Goal: Information Seeking & Learning: Learn about a topic

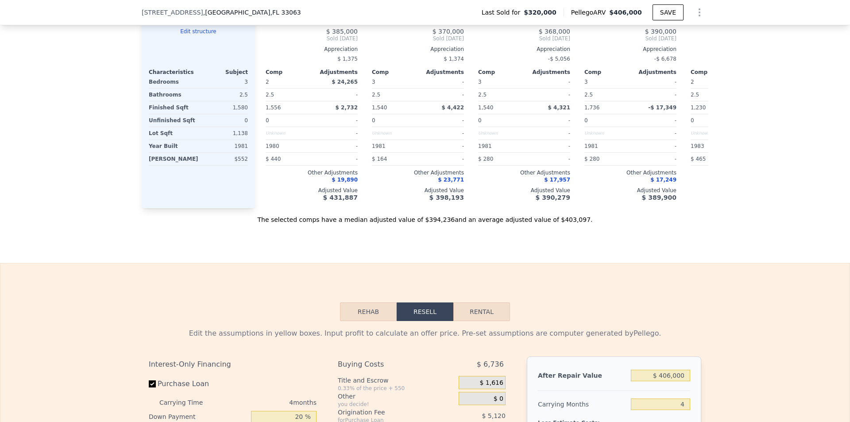
click at [220, 161] on div "$552" at bounding box center [225, 159] width 46 height 12
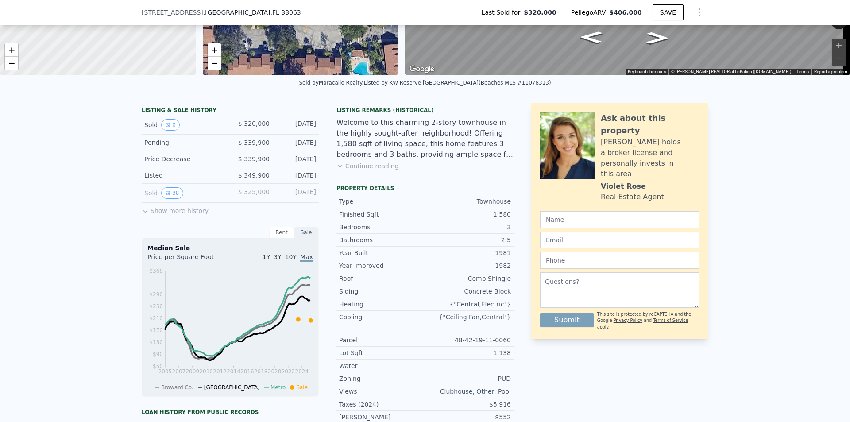
scroll to position [144, 0]
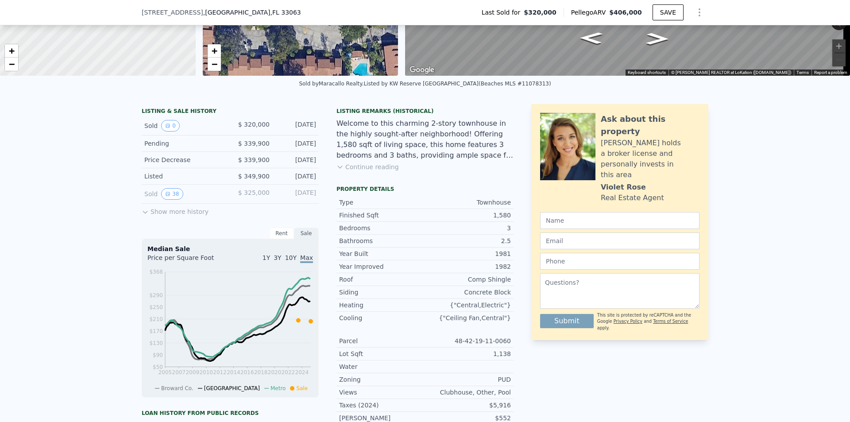
click at [355, 171] on button "Continue reading" at bounding box center [367, 166] width 62 height 9
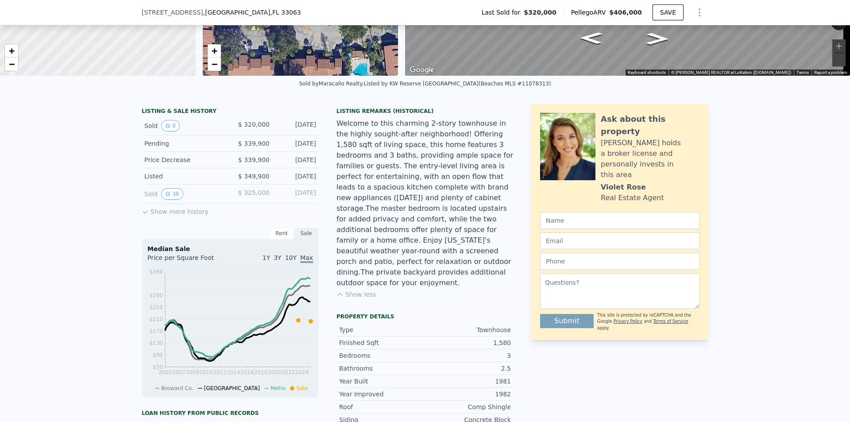
click at [166, 213] on button "Show more history" at bounding box center [175, 210] width 67 height 12
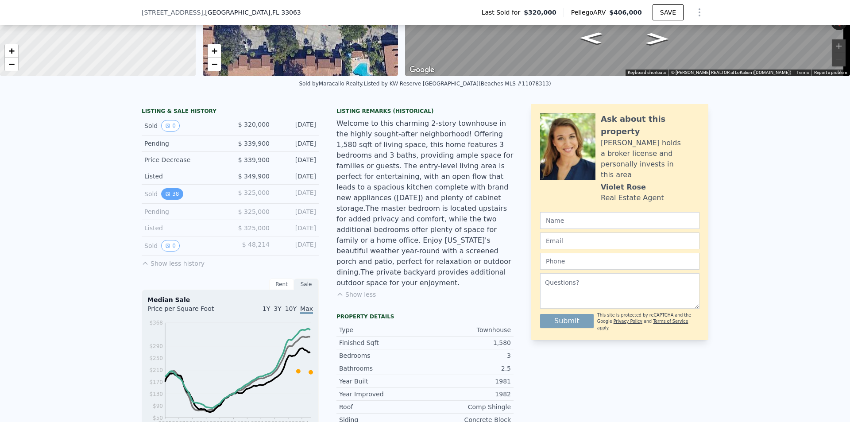
click at [170, 200] on button "38" at bounding box center [172, 194] width 22 height 12
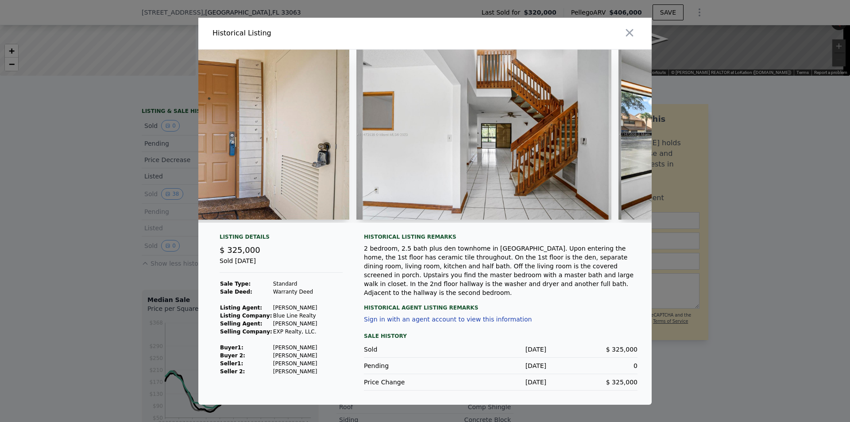
scroll to position [0, 7768]
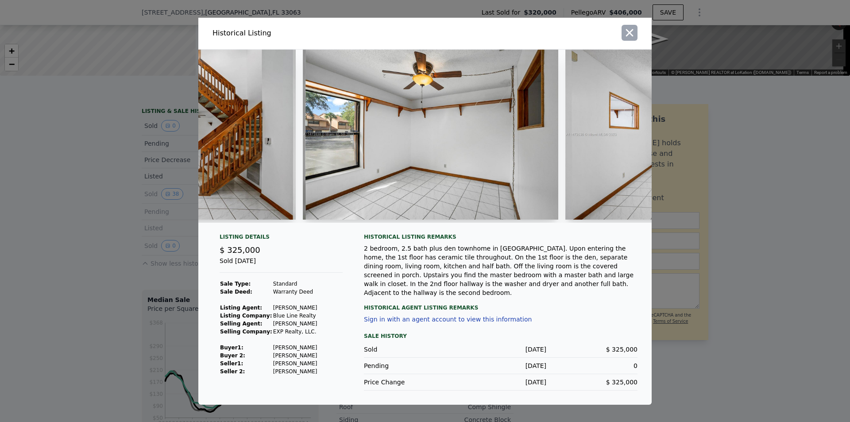
click at [566, 36] on icon "button" at bounding box center [629, 33] width 12 height 12
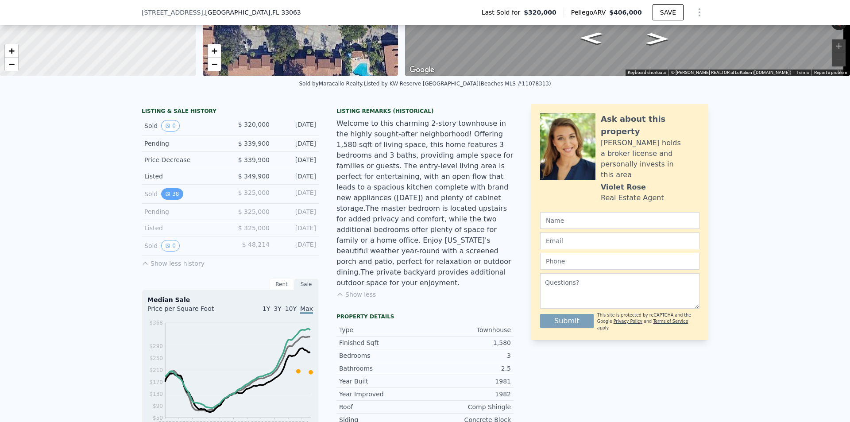
click at [171, 200] on button "38" at bounding box center [172, 194] width 22 height 12
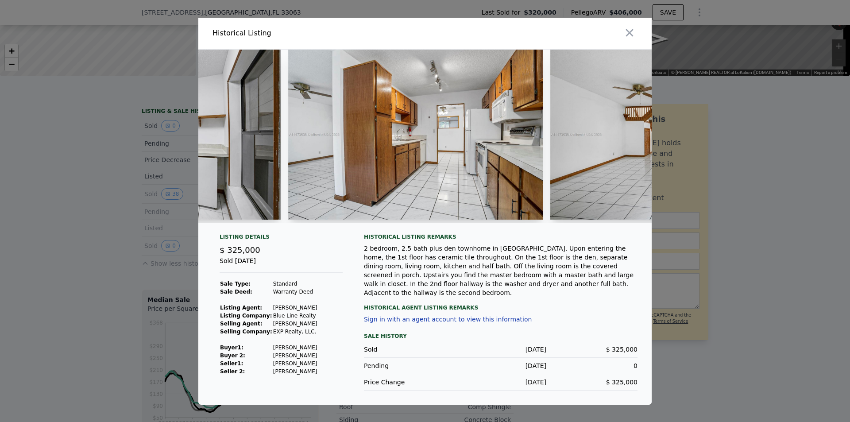
scroll to position [0, 452]
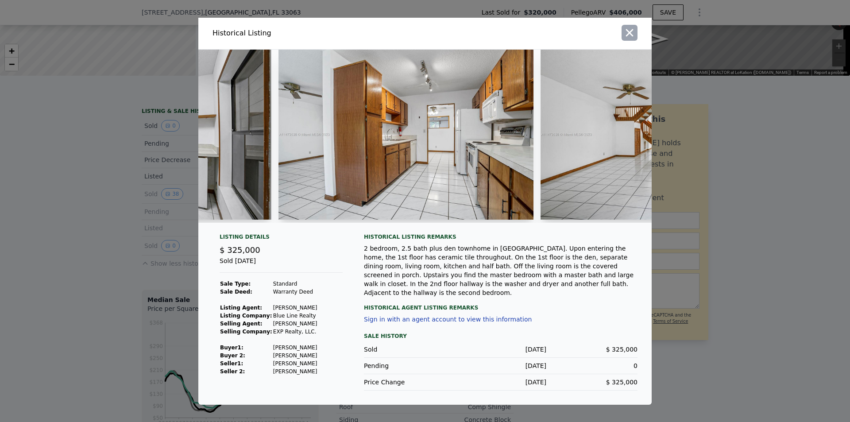
click at [566, 36] on icon "button" at bounding box center [629, 33] width 12 height 12
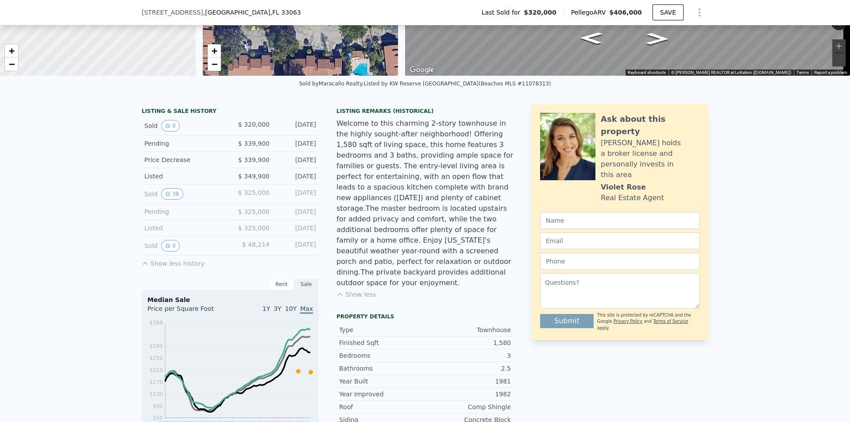
click at [243, 196] on span "$ 325,000" at bounding box center [253, 192] width 31 height 7
click at [250, 196] on span "$ 325,000" at bounding box center [253, 192] width 31 height 7
click at [253, 180] on span "$ 349,900" at bounding box center [253, 176] width 31 height 7
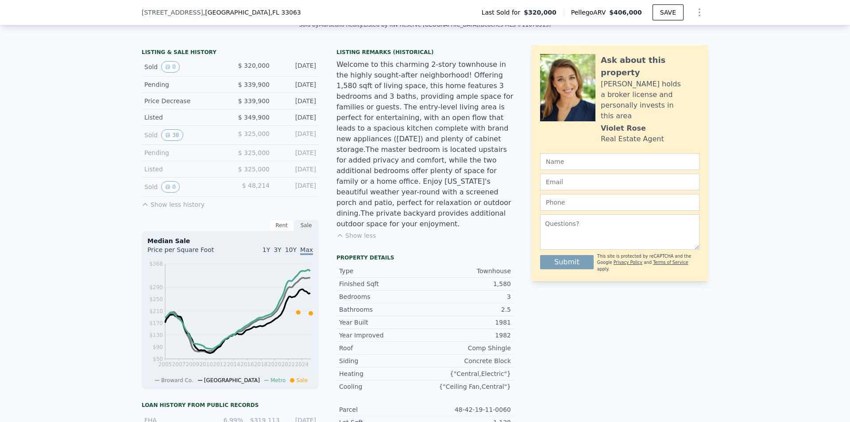
scroll to position [233, 0]
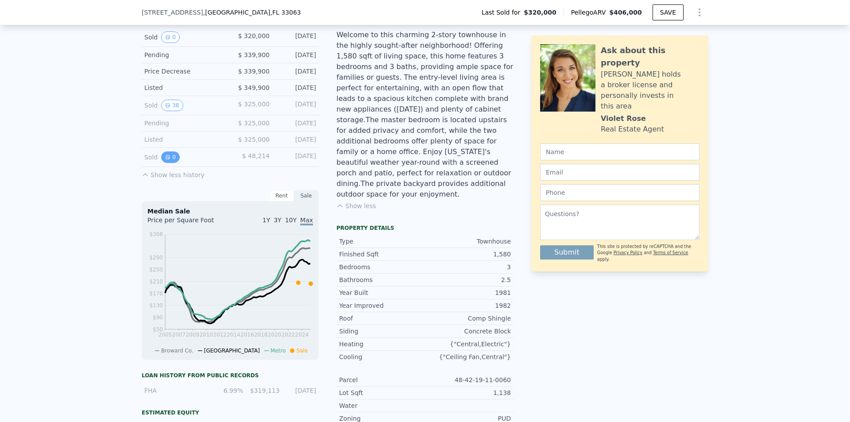
click at [165, 160] on icon "View historical data" at bounding box center [167, 157] width 5 height 5
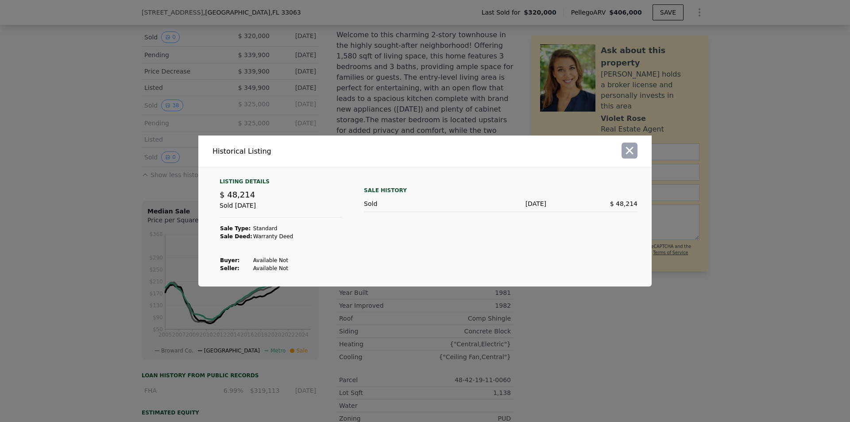
click at [566, 146] on button "button" at bounding box center [630, 151] width 16 height 16
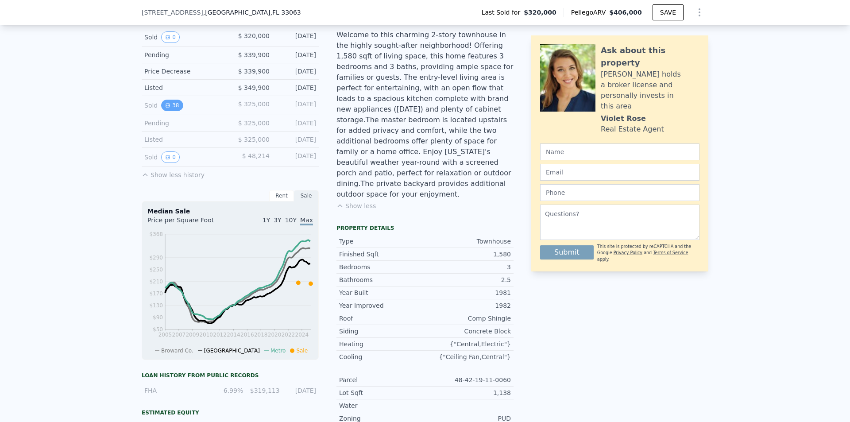
click at [174, 110] on button "38" at bounding box center [172, 106] width 22 height 12
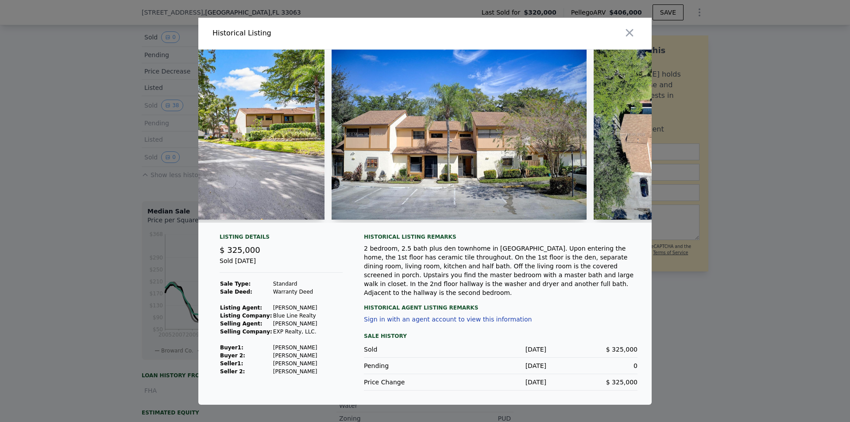
scroll to position [0, 0]
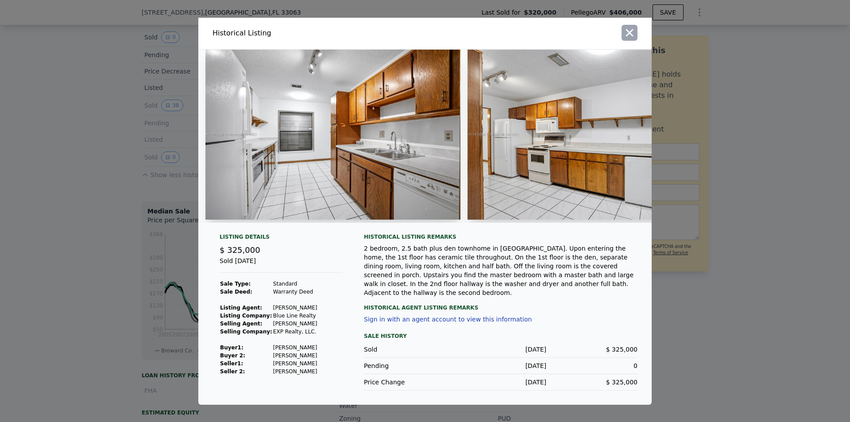
click at [566, 36] on button "button" at bounding box center [630, 33] width 16 height 16
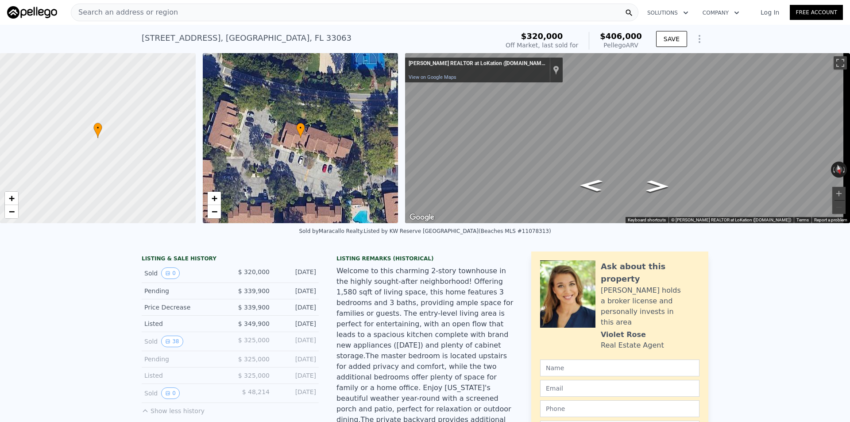
click at [152, 40] on div "[STREET_ADDRESS]" at bounding box center [247, 38] width 210 height 12
drag, startPoint x: 157, startPoint y: 38, endPoint x: 146, endPoint y: 39, distance: 11.1
click at [146, 39] on div "[STREET_ADDRESS]" at bounding box center [247, 38] width 210 height 12
click at [171, 12] on div "Search an address or region" at bounding box center [355, 13] width 568 height 18
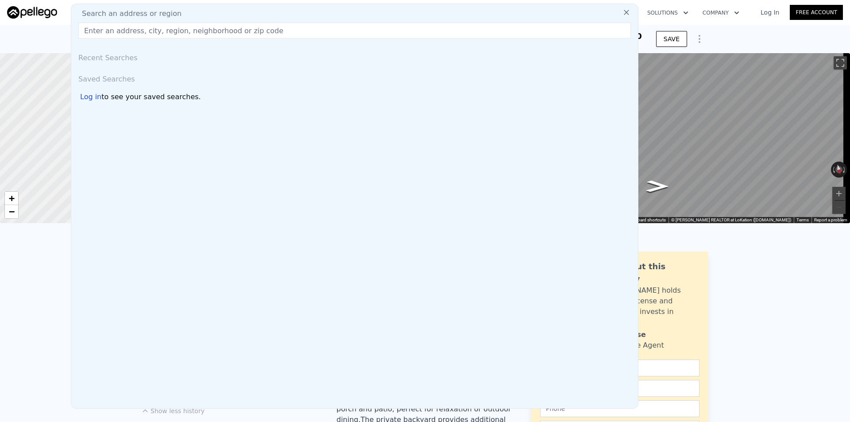
click at [281, 16] on div "Search an address or region" at bounding box center [355, 13] width 560 height 11
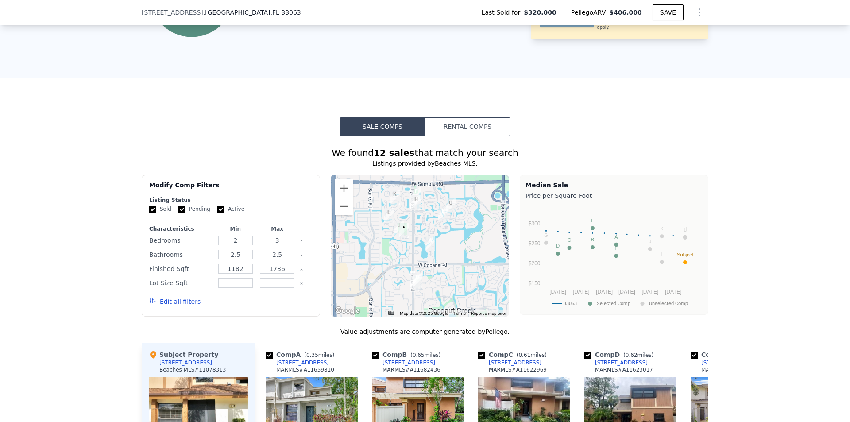
scroll to position [750, 0]
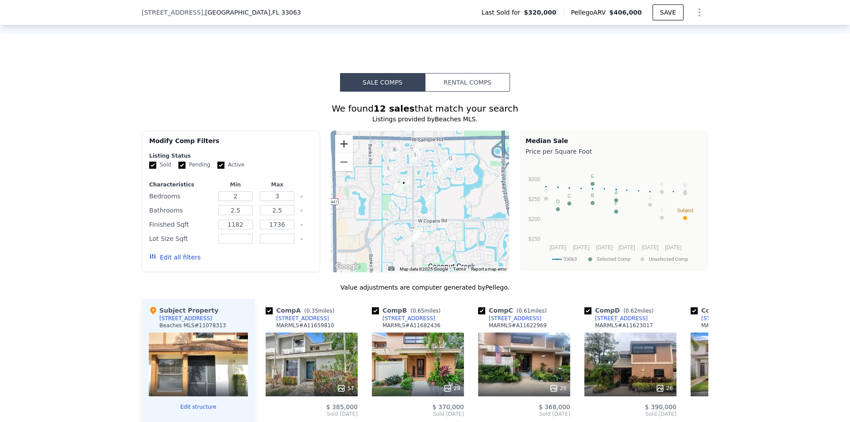
click at [344, 147] on button "Zoom in" at bounding box center [344, 144] width 18 height 18
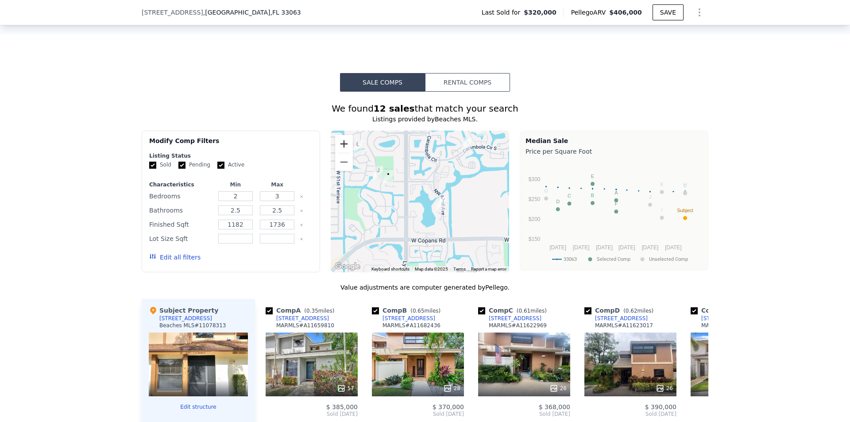
scroll to position [838, 0]
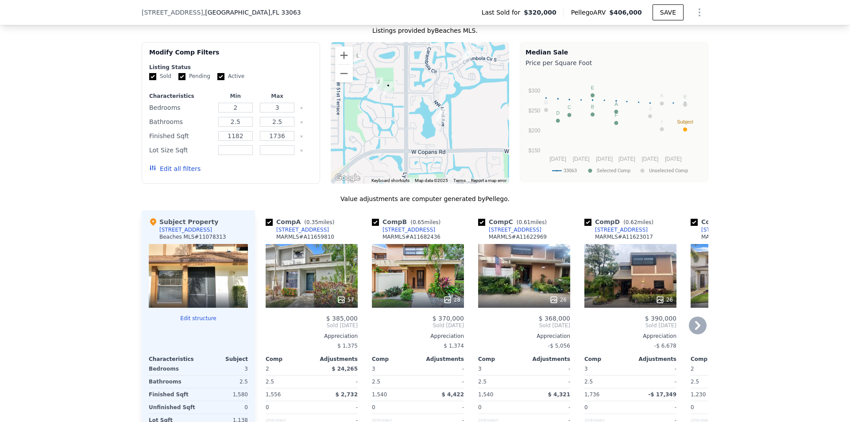
click at [566, 283] on div "26" at bounding box center [630, 276] width 92 height 64
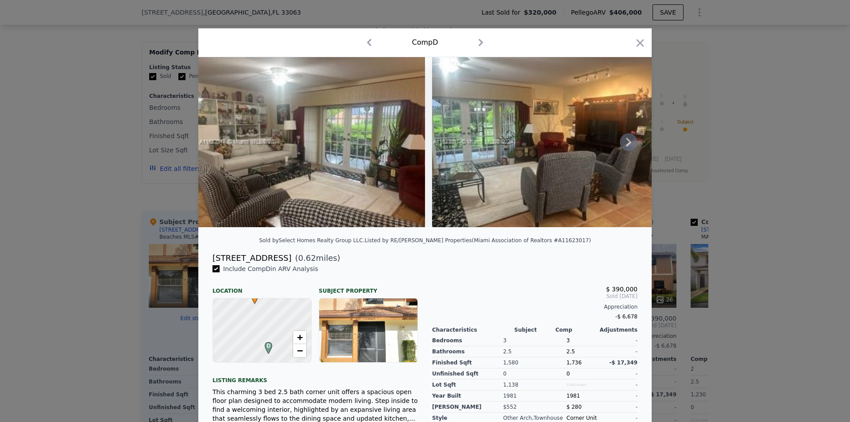
click at [566, 147] on icon at bounding box center [629, 142] width 18 height 18
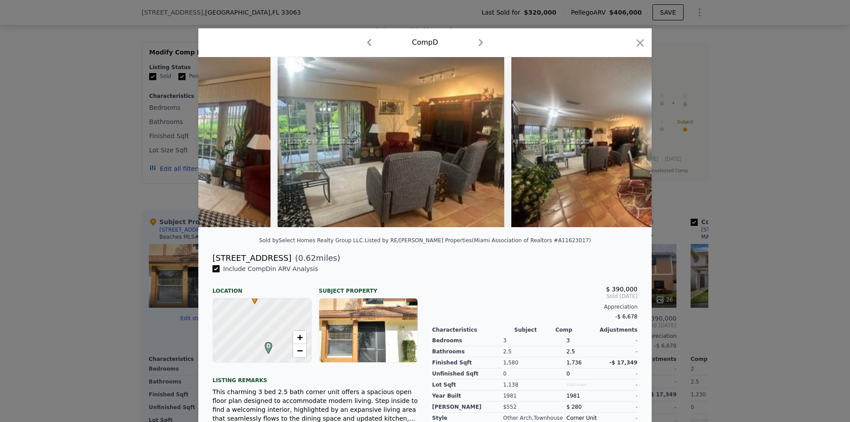
scroll to position [0, 213]
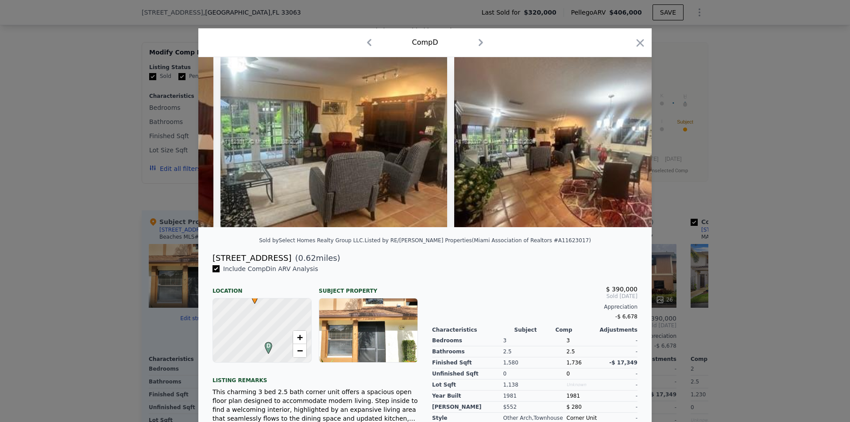
click at [566, 147] on img at bounding box center [567, 142] width 227 height 170
click at [566, 147] on div at bounding box center [424, 142] width 453 height 170
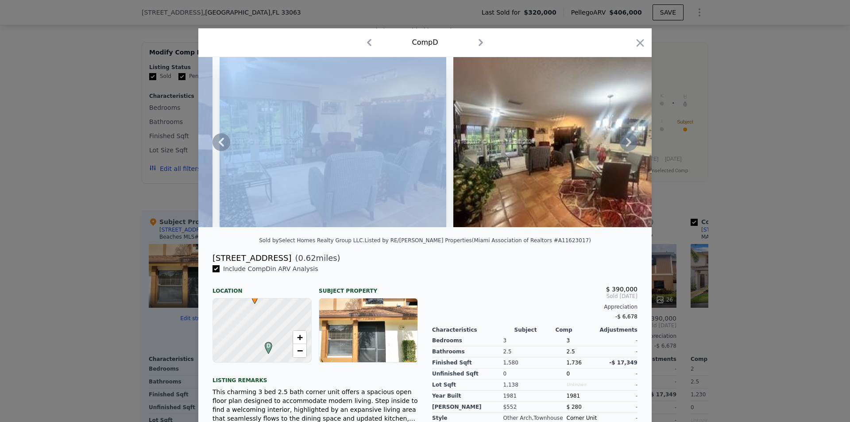
click at [566, 147] on icon at bounding box center [629, 142] width 18 height 18
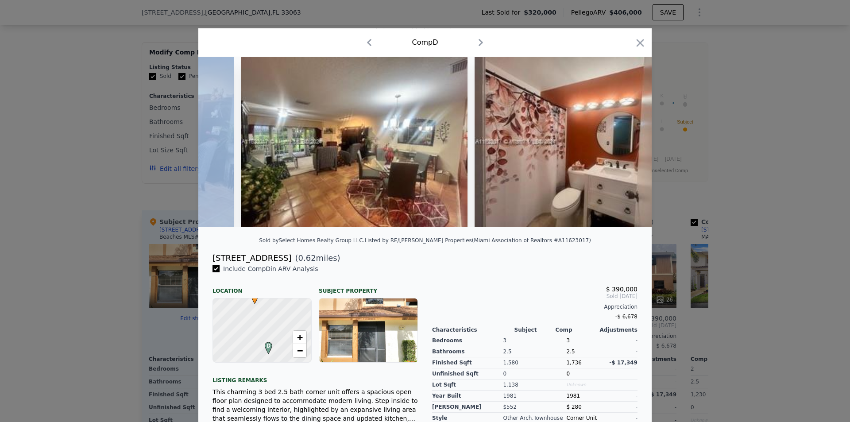
click at [566, 147] on img at bounding box center [588, 142] width 227 height 170
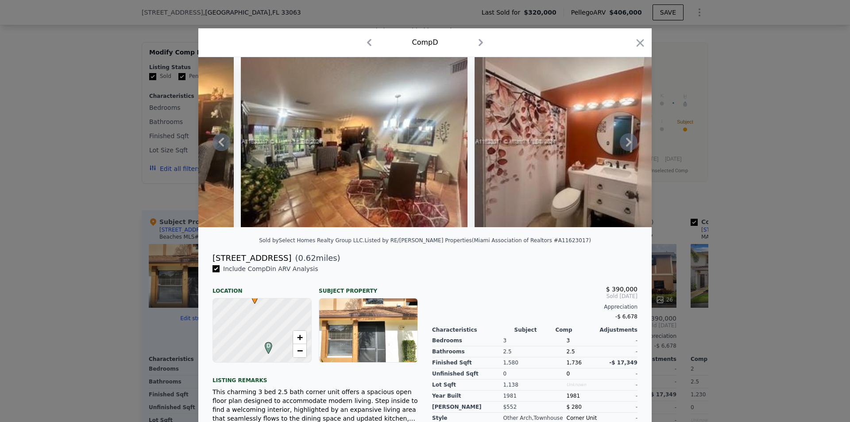
click at [566, 147] on icon at bounding box center [629, 142] width 18 height 18
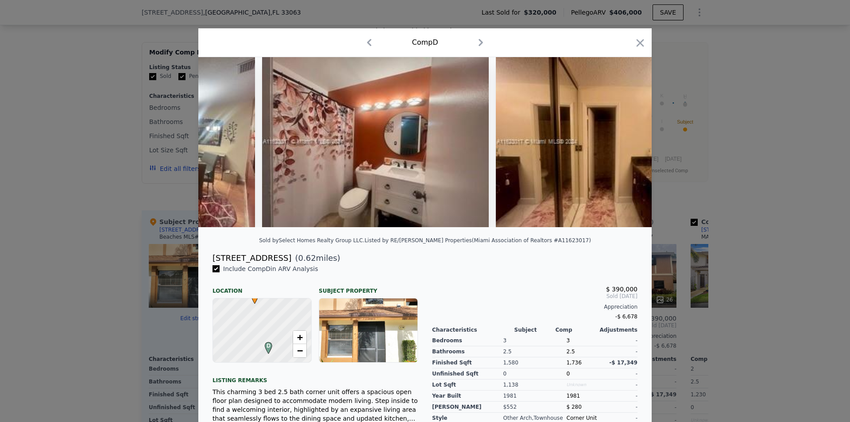
click at [566, 147] on img at bounding box center [609, 142] width 227 height 170
click at [566, 147] on icon at bounding box center [629, 142] width 18 height 18
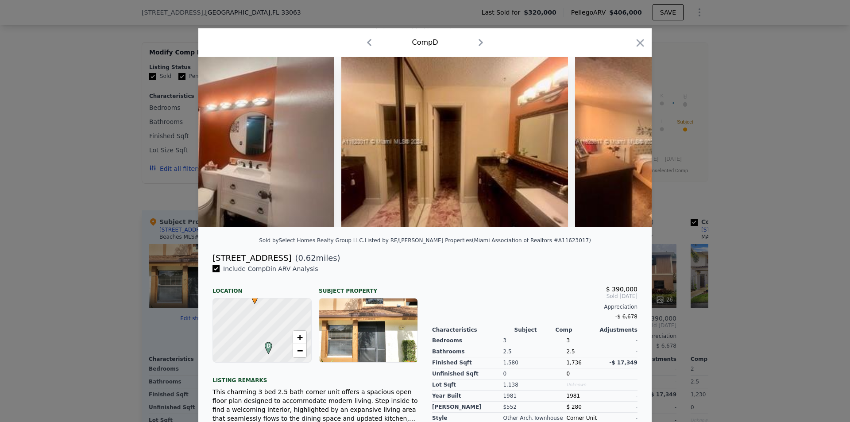
scroll to position [0, 850]
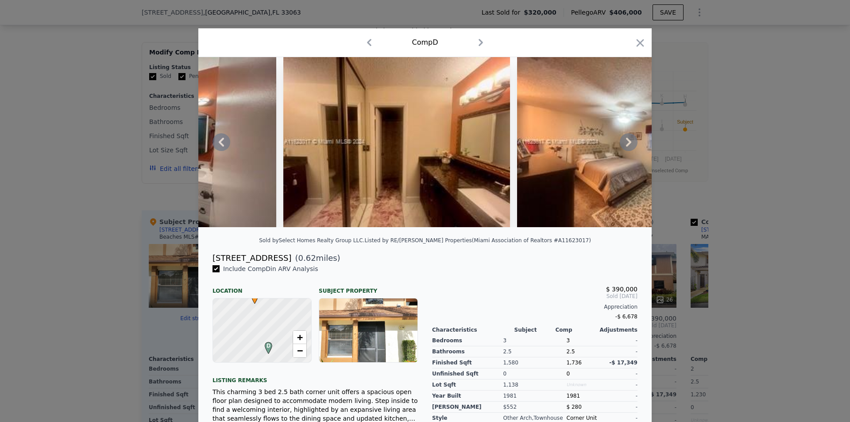
drag, startPoint x: 638, startPoint y: 41, endPoint x: 634, endPoint y: 56, distance: 15.1
click at [566, 42] on icon "button" at bounding box center [641, 43] width 8 height 8
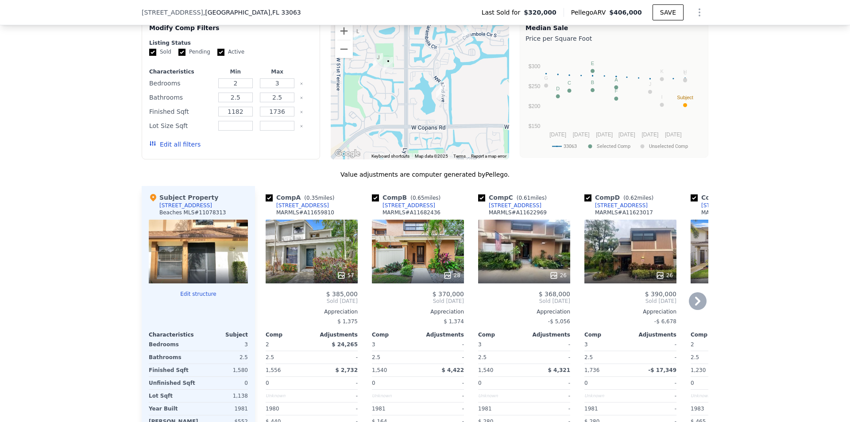
scroll to position [882, 0]
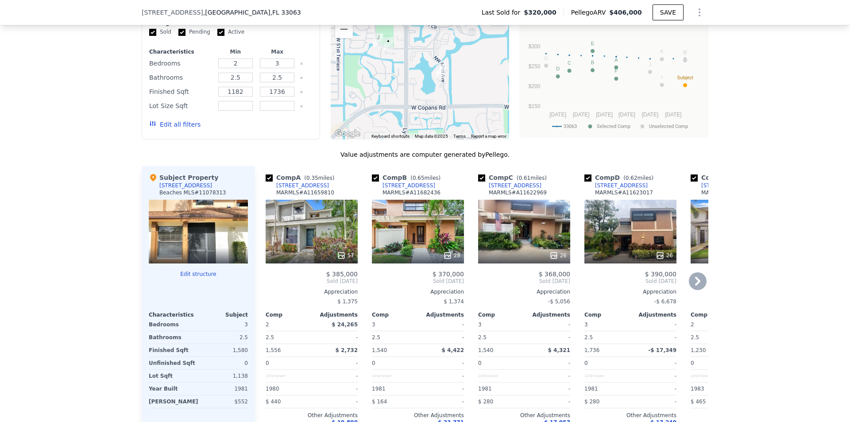
click at [566, 284] on icon at bounding box center [698, 281] width 18 height 18
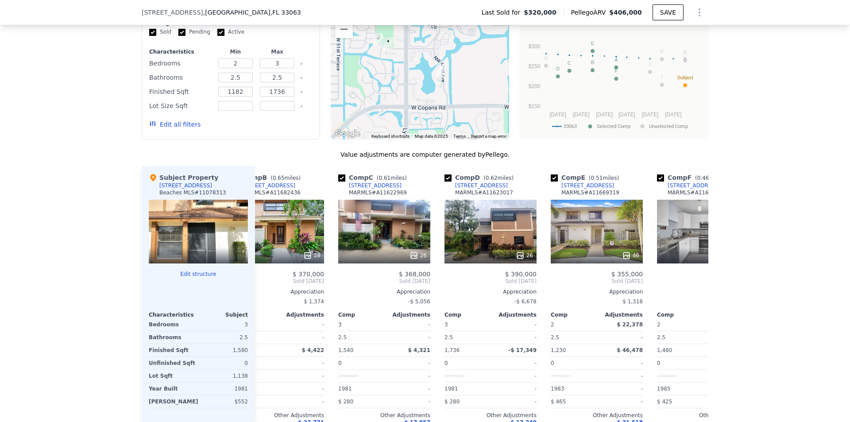
scroll to position [0, 213]
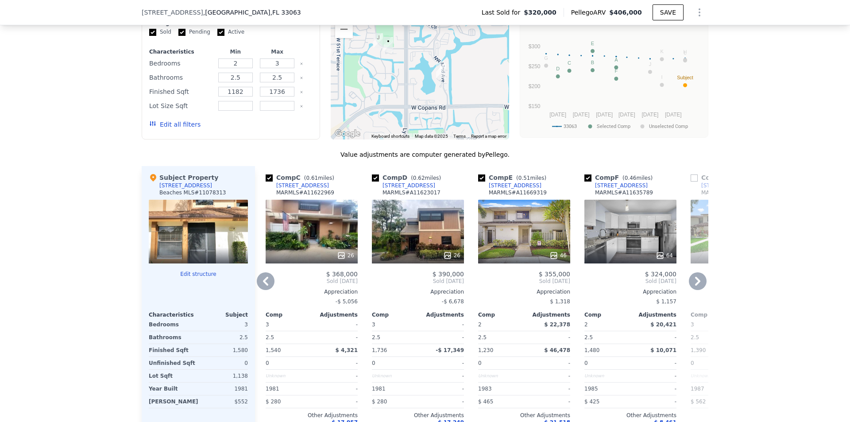
click at [566, 284] on icon at bounding box center [698, 281] width 18 height 18
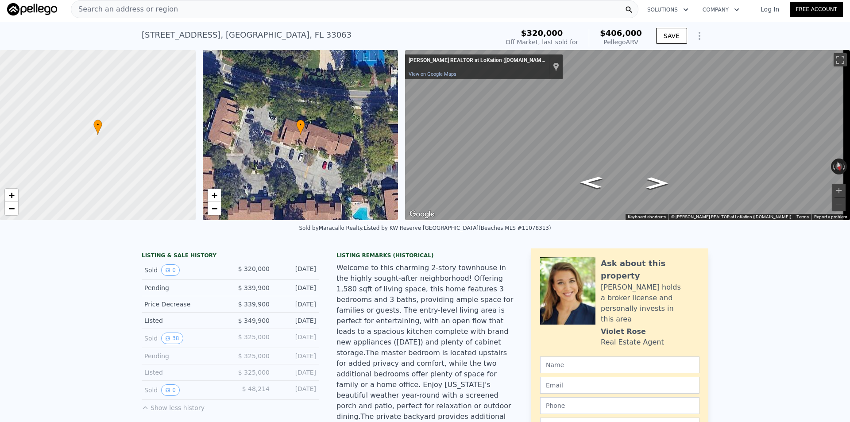
scroll to position [0, 0]
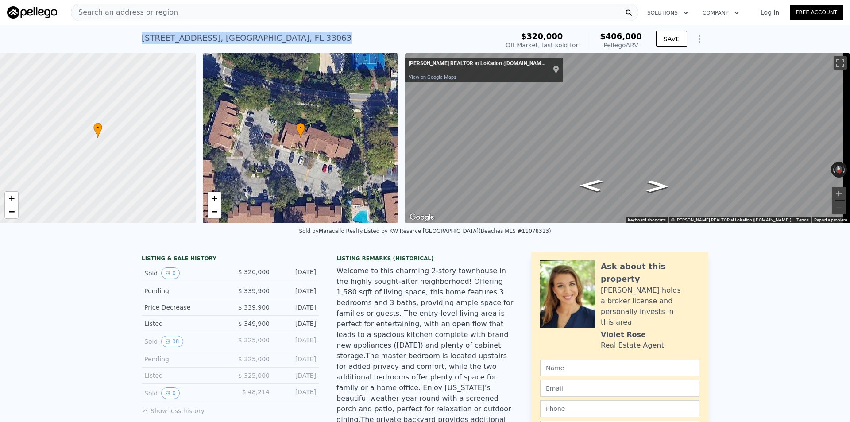
drag, startPoint x: 133, startPoint y: 39, endPoint x: 302, endPoint y: 32, distance: 168.4
click at [302, 32] on div "[STREET_ADDRESS] Sold [DATE] for $320k (~ARV $406k ) $320,000 Off Market, last …" at bounding box center [425, 39] width 850 height 28
copy div "[STREET_ADDRESS]"
click at [122, 7] on div "Search an address or region" at bounding box center [124, 12] width 107 height 17
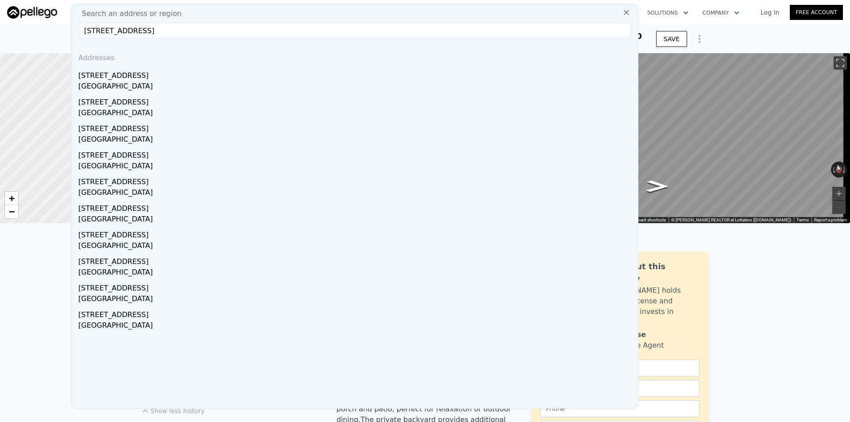
drag, startPoint x: 99, startPoint y: 31, endPoint x: 92, endPoint y: 33, distance: 7.3
click at [92, 33] on input "[STREET_ADDRESS]" at bounding box center [354, 31] width 553 height 16
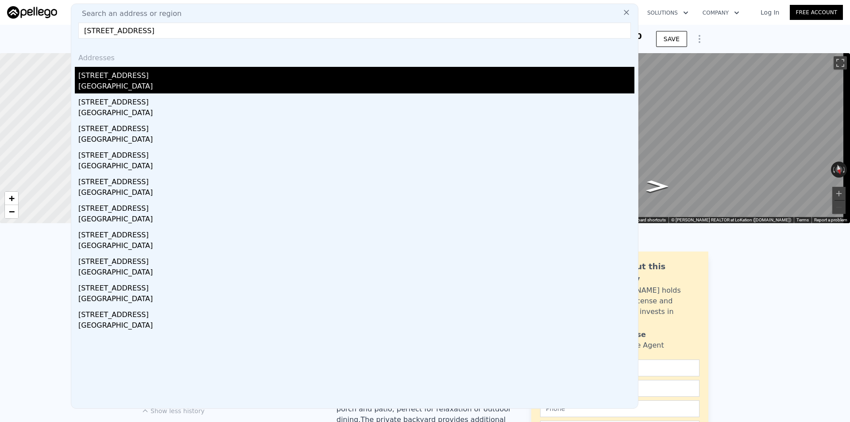
type input "[STREET_ADDRESS]"
click at [165, 80] on div "[STREET_ADDRESS]" at bounding box center [356, 74] width 556 height 14
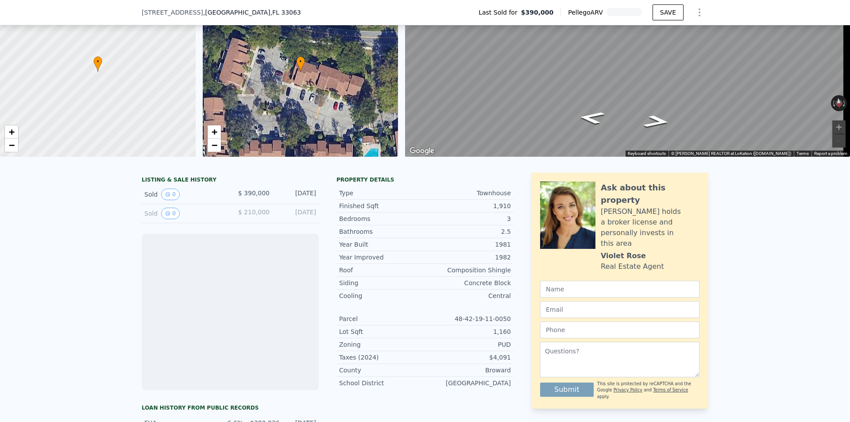
scroll to position [85, 0]
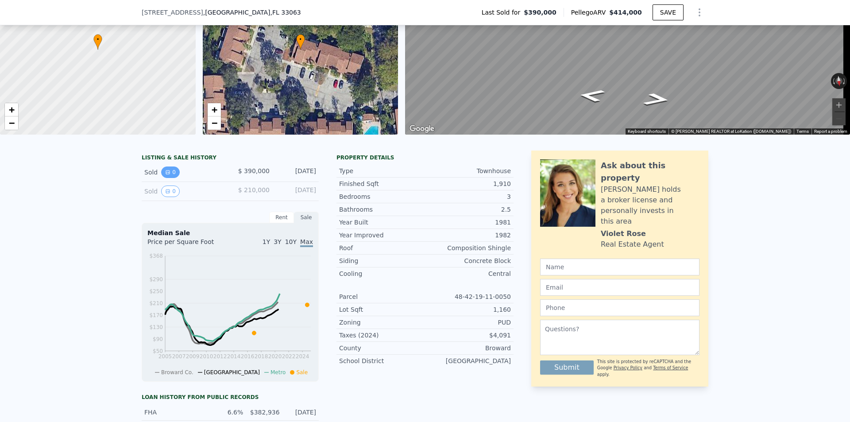
click at [165, 175] on icon "View historical data" at bounding box center [167, 172] width 5 height 5
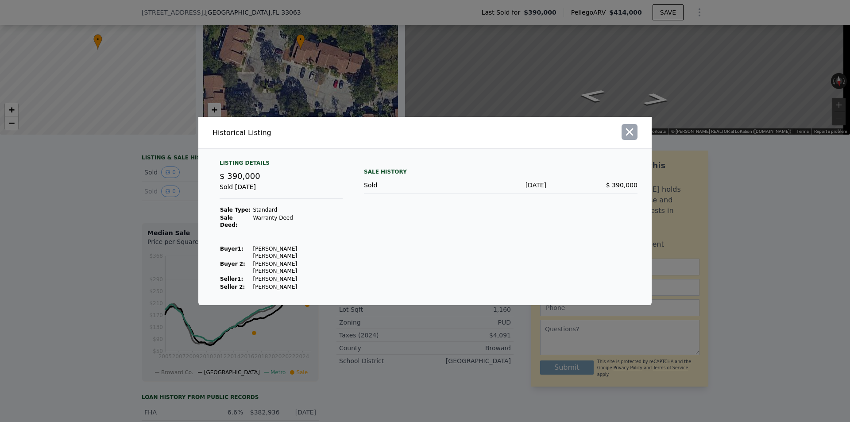
click at [566, 136] on icon "button" at bounding box center [630, 132] width 8 height 8
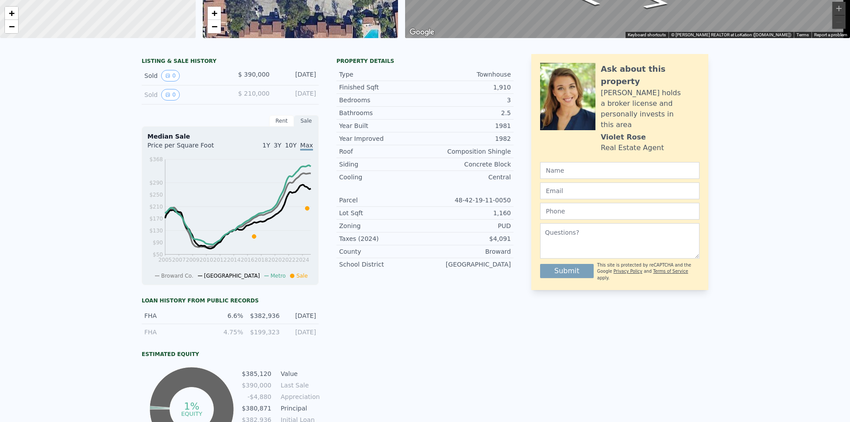
scroll to position [0, 0]
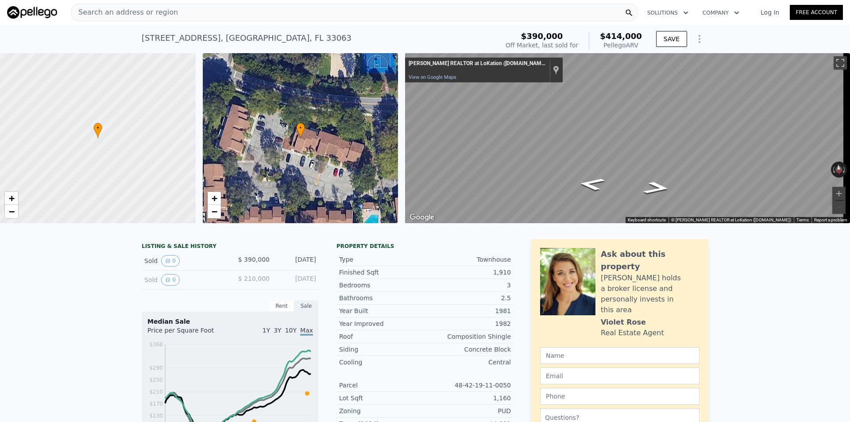
click at [155, 13] on span "Search an address or region" at bounding box center [124, 12] width 107 height 11
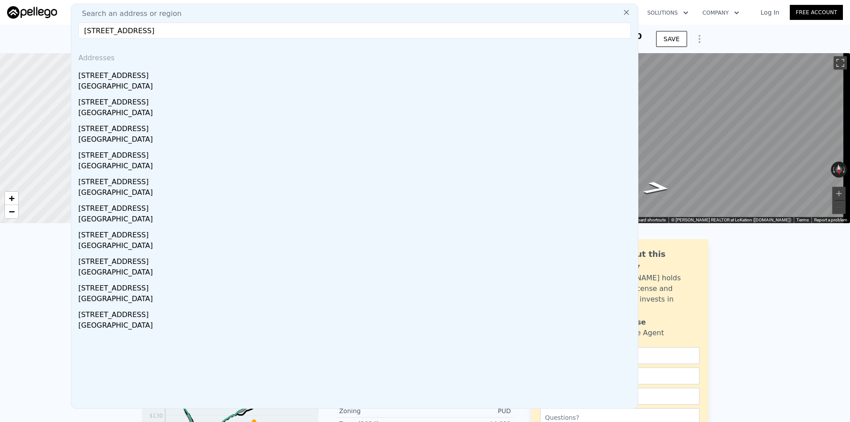
drag, startPoint x: 98, startPoint y: 32, endPoint x: 93, endPoint y: 33, distance: 5.8
click at [93, 33] on input "[STREET_ADDRESS]" at bounding box center [354, 31] width 553 height 16
click at [566, 26] on input "[STREET_ADDRESS]" at bounding box center [354, 31] width 553 height 16
click at [295, 36] on input "[STREET_ADDRESS]" at bounding box center [354, 31] width 553 height 16
click at [96, 31] on input "[STREET_ADDRESS]" at bounding box center [354, 31] width 553 height 16
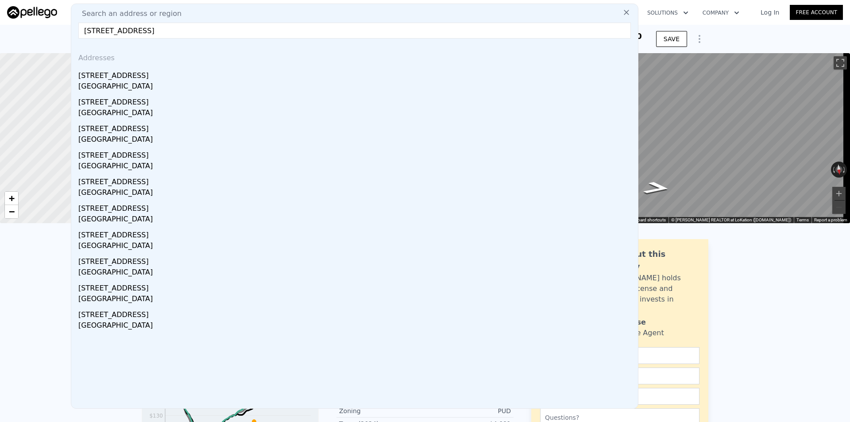
drag, startPoint x: 98, startPoint y: 30, endPoint x: 89, endPoint y: 32, distance: 9.6
click at [89, 32] on input "[STREET_ADDRESS]" at bounding box center [354, 31] width 553 height 16
click at [100, 32] on input "[STREET_ADDRESS]" at bounding box center [354, 31] width 553 height 16
click at [99, 30] on input "[STREET_ADDRESS]" at bounding box center [354, 31] width 553 height 16
click at [101, 34] on input "[STREET_ADDRESS]" at bounding box center [354, 31] width 553 height 16
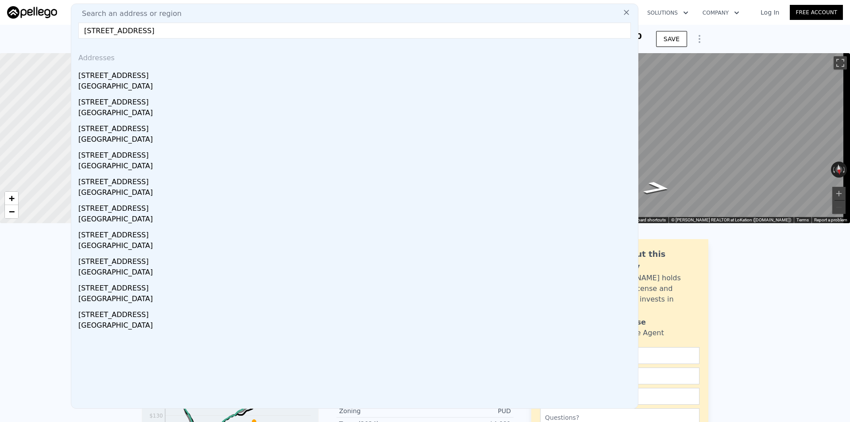
drag, startPoint x: 98, startPoint y: 31, endPoint x: 90, endPoint y: 33, distance: 8.2
click at [90, 33] on input "[STREET_ADDRESS]" at bounding box center [354, 31] width 553 height 16
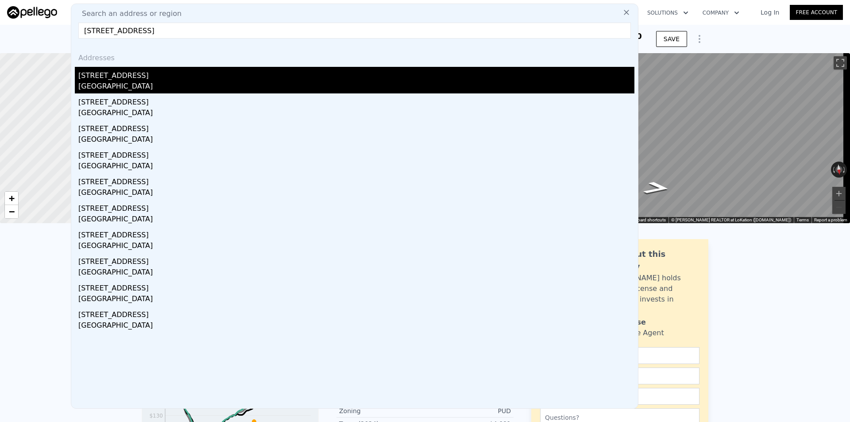
type input "[STREET_ADDRESS]"
click at [117, 77] on div "[STREET_ADDRESS]" at bounding box center [356, 74] width 556 height 14
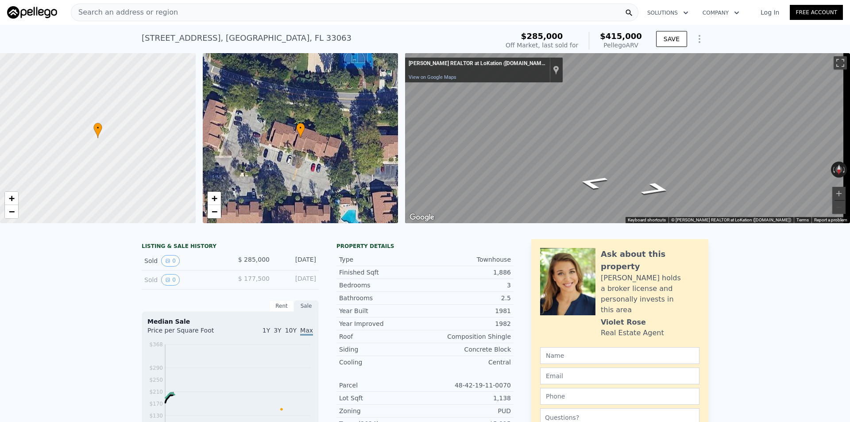
click at [152, 35] on div "[STREET_ADDRESS]" at bounding box center [247, 38] width 210 height 12
click at [158, 12] on span "Search an address or region" at bounding box center [124, 12] width 107 height 11
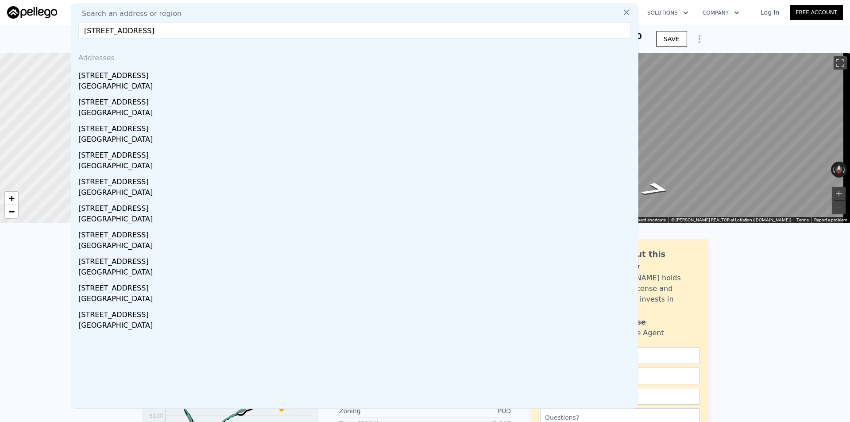
drag, startPoint x: 99, startPoint y: 30, endPoint x: 92, endPoint y: 31, distance: 7.6
click at [92, 31] on input "[STREET_ADDRESS]" at bounding box center [354, 31] width 553 height 16
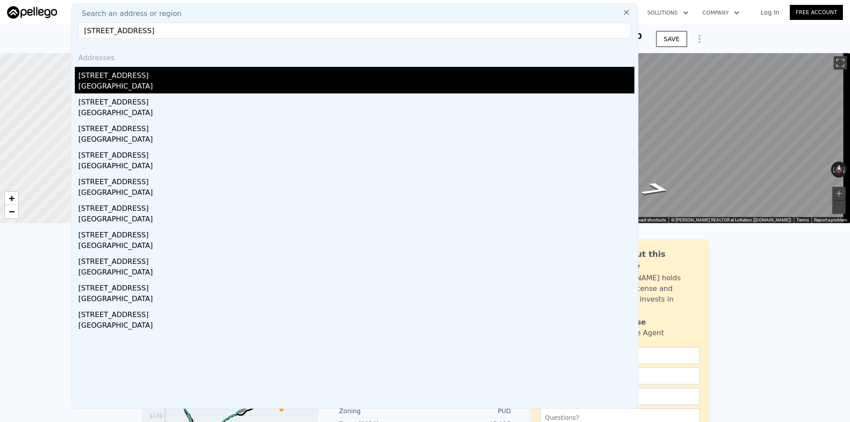
type input "[STREET_ADDRESS]"
click at [111, 76] on div "[STREET_ADDRESS]" at bounding box center [356, 74] width 556 height 14
type input "1388"
type input "1768"
checkbox input "true"
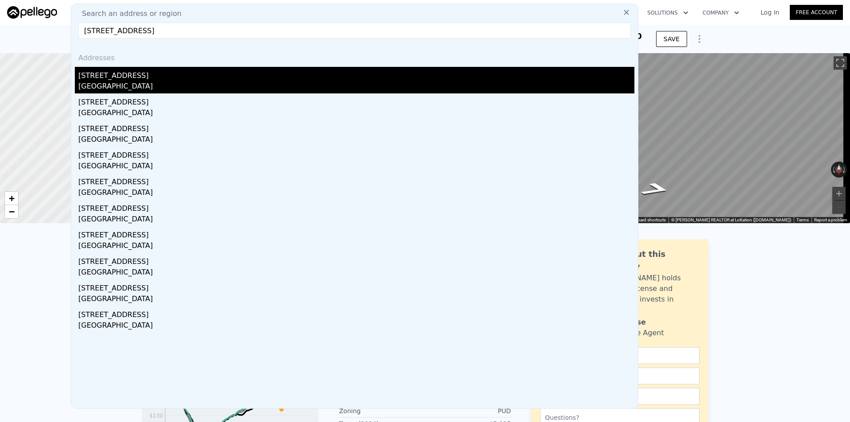
type input "$ 414,000"
type input "-$ 24,561"
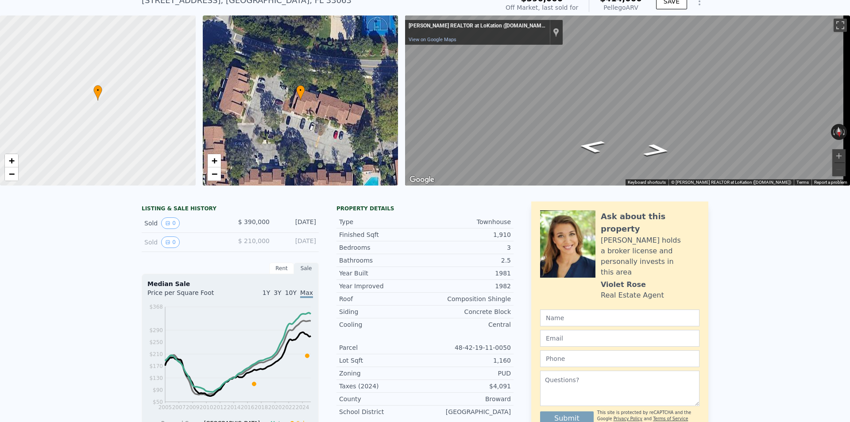
scroll to position [3, 0]
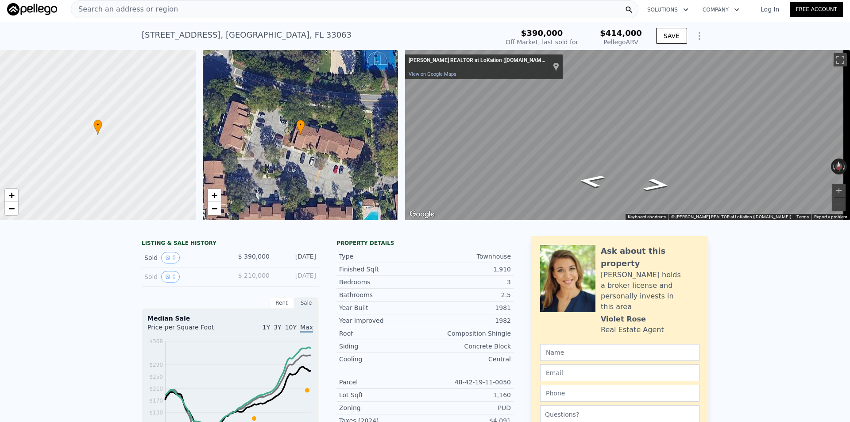
click at [154, 12] on span "Search an address or region" at bounding box center [124, 9] width 107 height 11
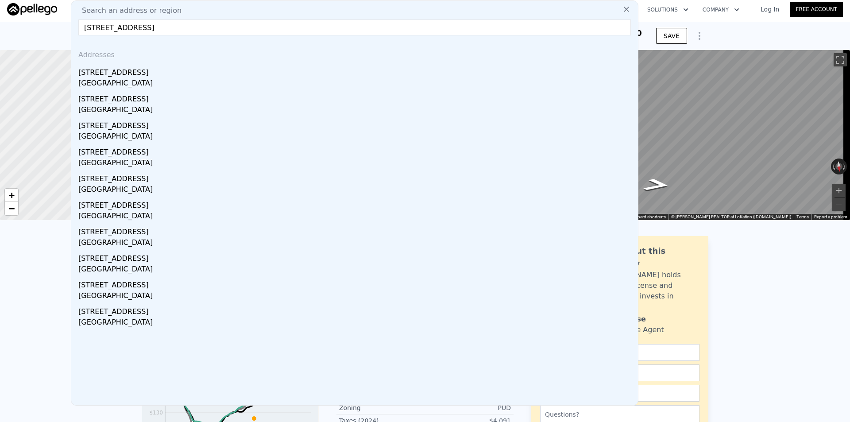
drag, startPoint x: 98, startPoint y: 26, endPoint x: 93, endPoint y: 29, distance: 6.3
click at [93, 29] on input "[STREET_ADDRESS]" at bounding box center [354, 27] width 553 height 16
click at [102, 26] on input "[STREET_ADDRESS]" at bounding box center [354, 27] width 553 height 16
click at [96, 31] on input "[STREET_ADDRESS]" at bounding box center [354, 27] width 553 height 16
click at [92, 28] on input "[STREET_ADDRESS]" at bounding box center [354, 27] width 553 height 16
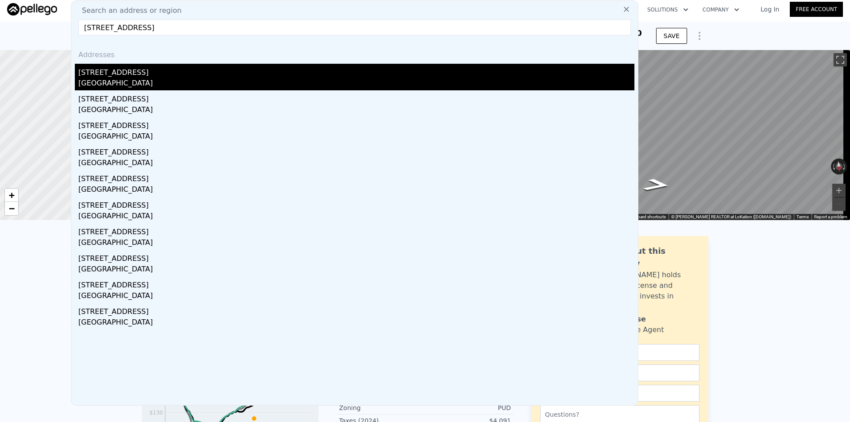
type input "[STREET_ADDRESS]"
click at [127, 78] on div "[GEOGRAPHIC_DATA]" at bounding box center [356, 84] width 556 height 12
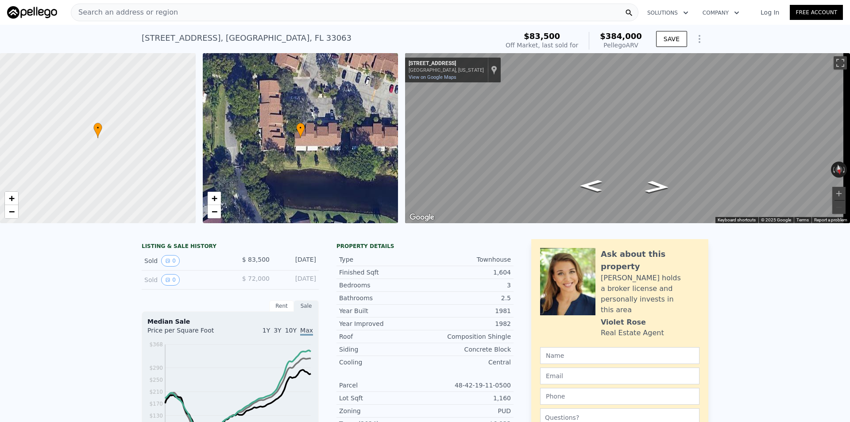
click at [138, 14] on span "Search an address or region" at bounding box center [124, 12] width 107 height 11
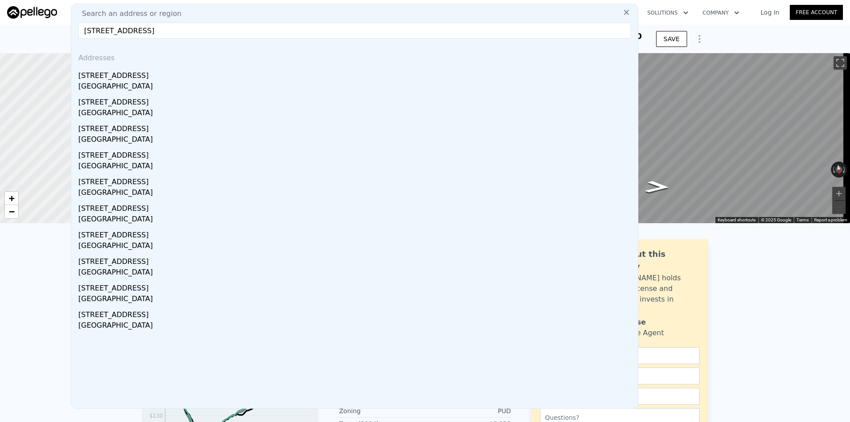
drag, startPoint x: 99, startPoint y: 33, endPoint x: 93, endPoint y: 33, distance: 5.8
click at [93, 33] on input "[STREET_ADDRESS]" at bounding box center [354, 31] width 553 height 16
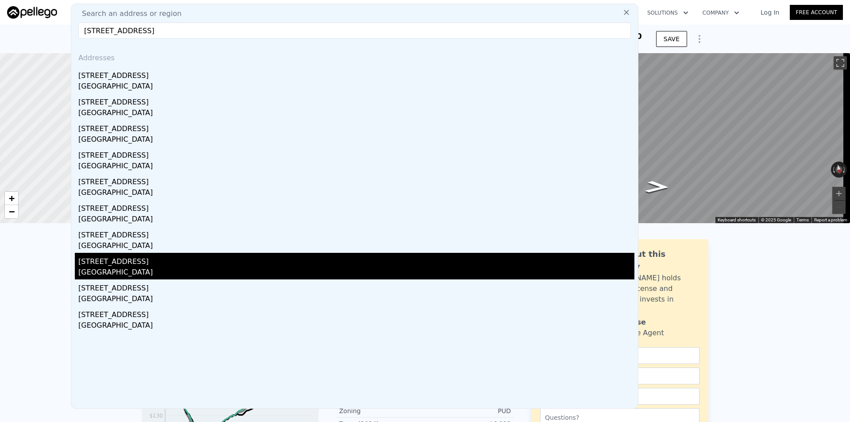
type input "[STREET_ADDRESS]"
click at [114, 263] on div "[STREET_ADDRESS]" at bounding box center [356, 260] width 556 height 14
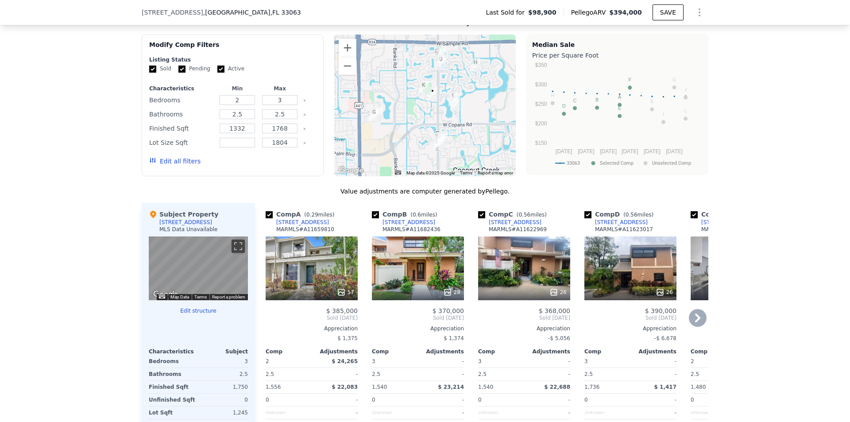
scroll to position [705, 0]
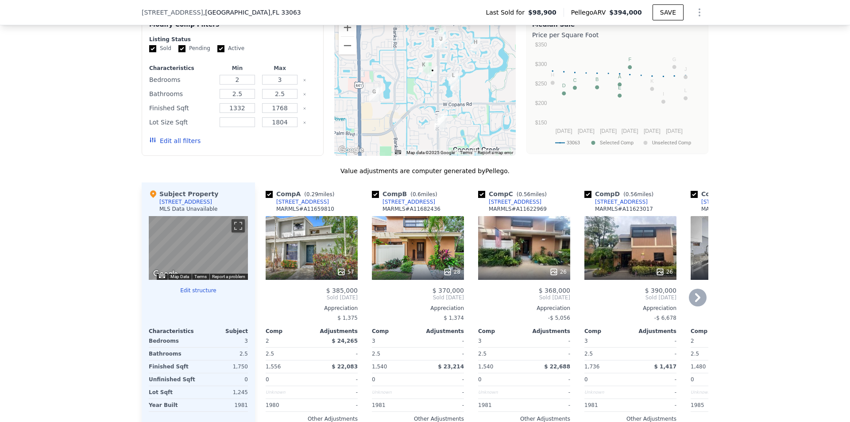
click at [404, 265] on div "28" at bounding box center [418, 248] width 92 height 64
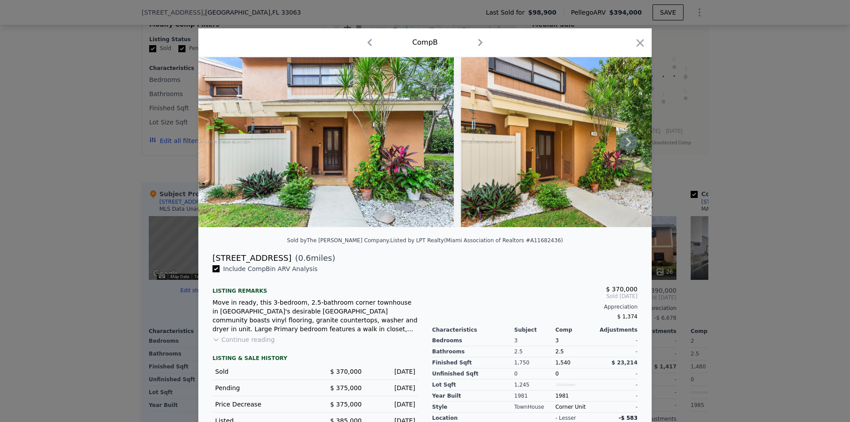
click at [566, 144] on icon at bounding box center [629, 142] width 18 height 18
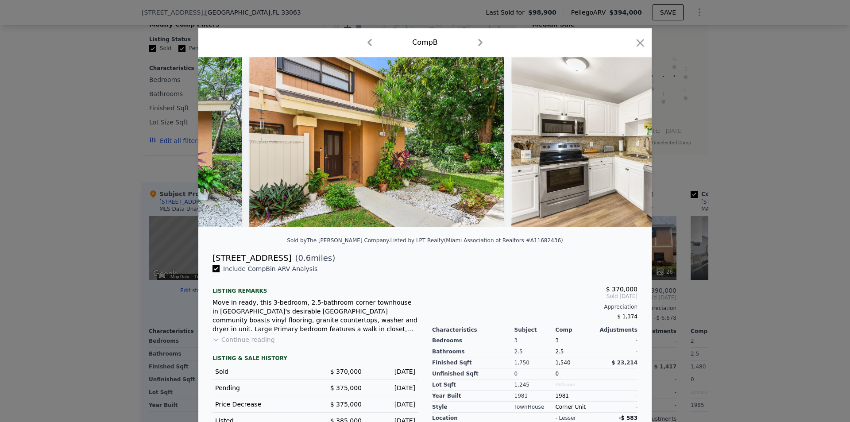
click at [566, 144] on img at bounding box center [638, 142] width 255 height 170
click at [566, 144] on div at bounding box center [424, 142] width 453 height 170
click at [566, 143] on icon at bounding box center [629, 142] width 18 height 18
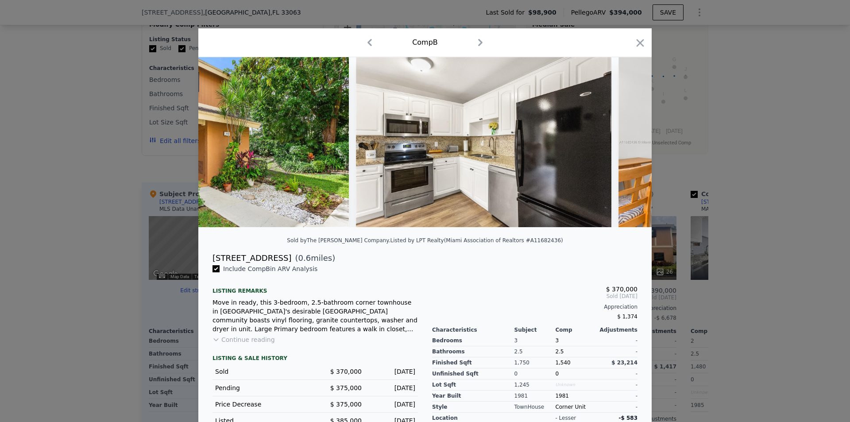
scroll to position [0, 425]
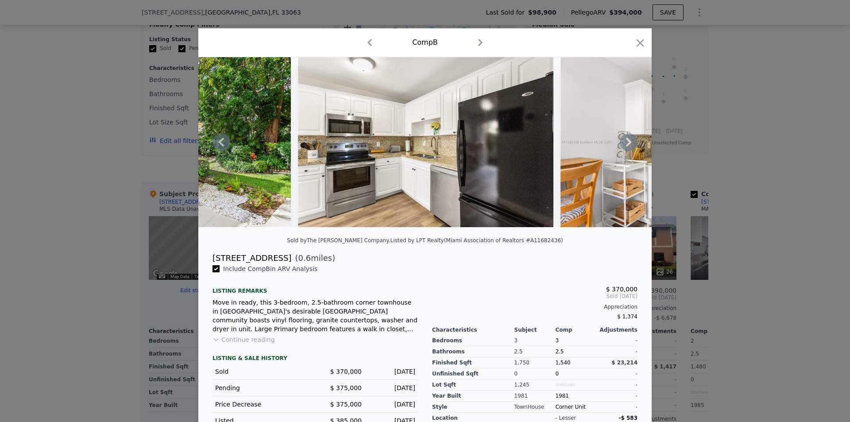
click at [566, 143] on div at bounding box center [424, 142] width 453 height 170
click at [566, 143] on icon at bounding box center [629, 142] width 18 height 18
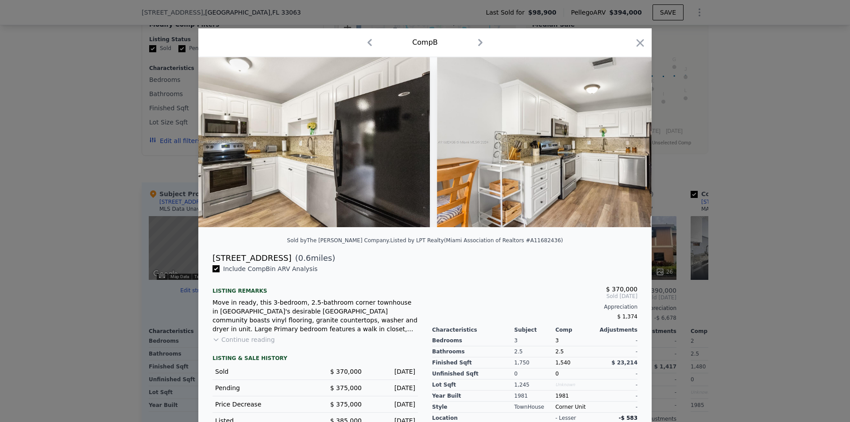
scroll to position [0, 638]
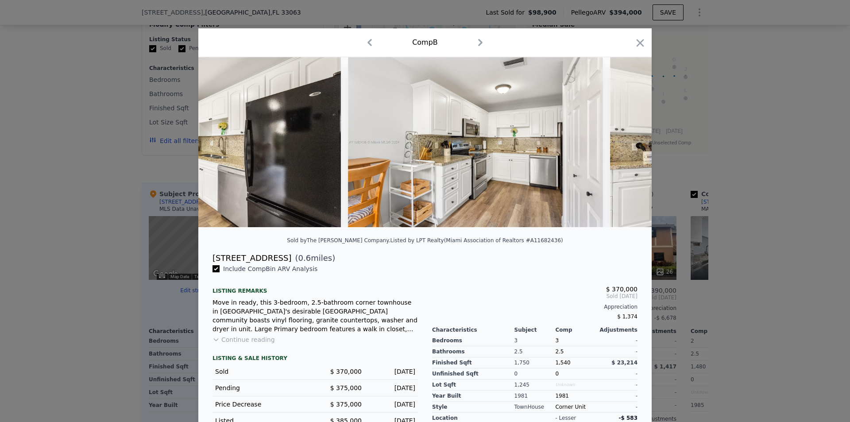
click at [566, 143] on div at bounding box center [424, 142] width 453 height 170
click at [566, 143] on icon at bounding box center [629, 142] width 18 height 18
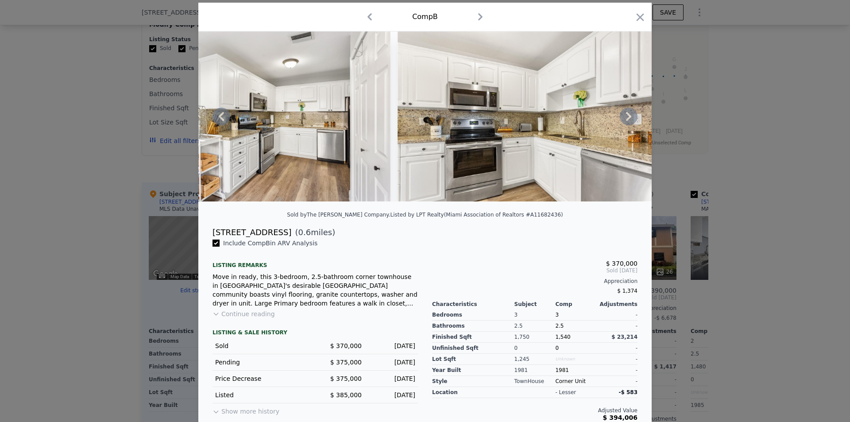
scroll to position [39, 0]
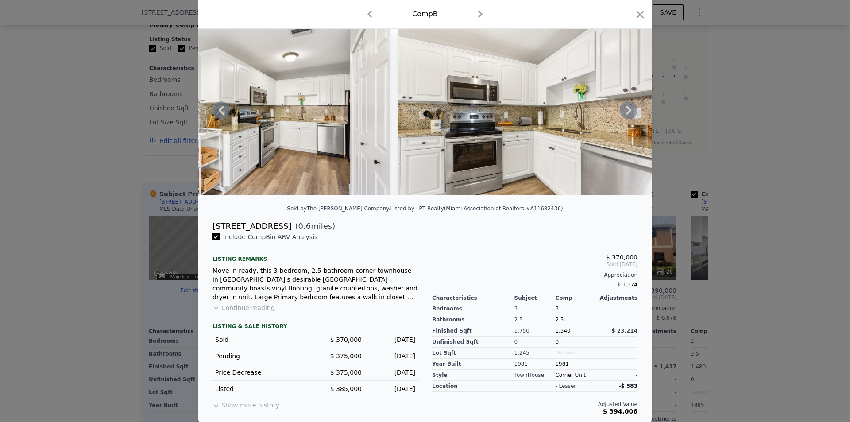
click at [224, 298] on button "Show more history" at bounding box center [246, 403] width 67 height 12
click at [566, 13] on icon "button" at bounding box center [640, 14] width 12 height 12
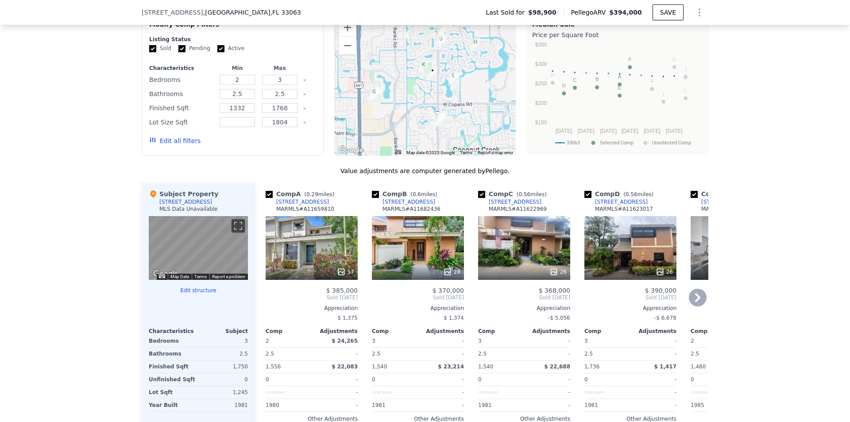
click at [530, 267] on div "26" at bounding box center [524, 248] width 92 height 64
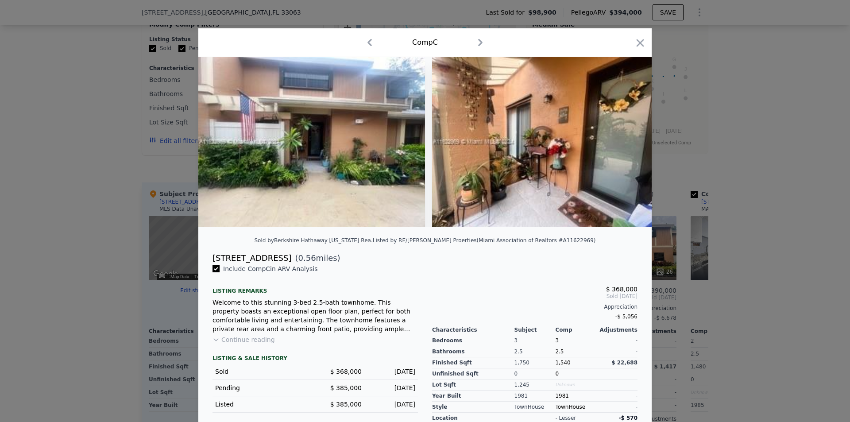
scroll to position [39, 0]
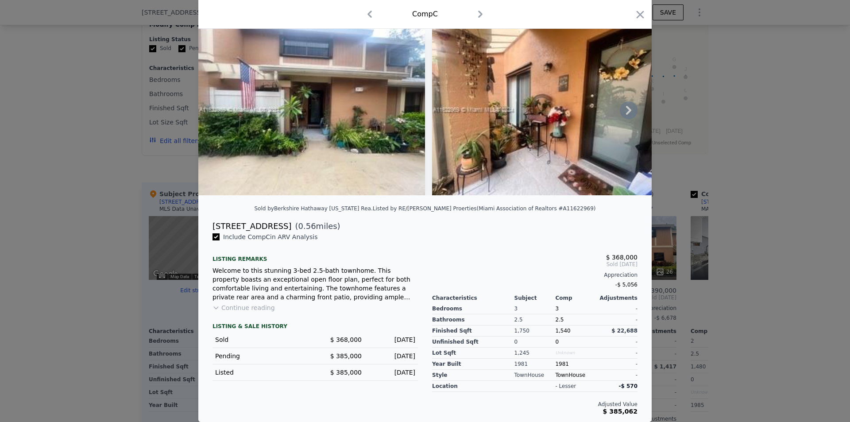
click at [566, 107] on icon at bounding box center [629, 110] width 18 height 18
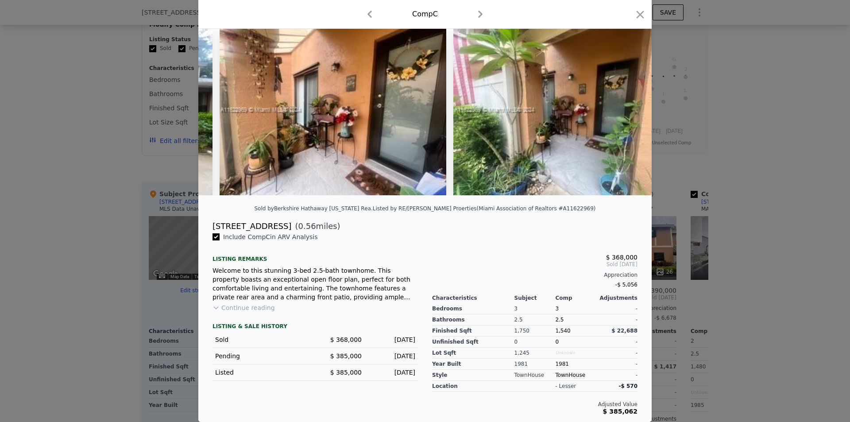
click at [566, 107] on img at bounding box center [566, 110] width 227 height 170
click at [566, 107] on icon at bounding box center [629, 110] width 18 height 18
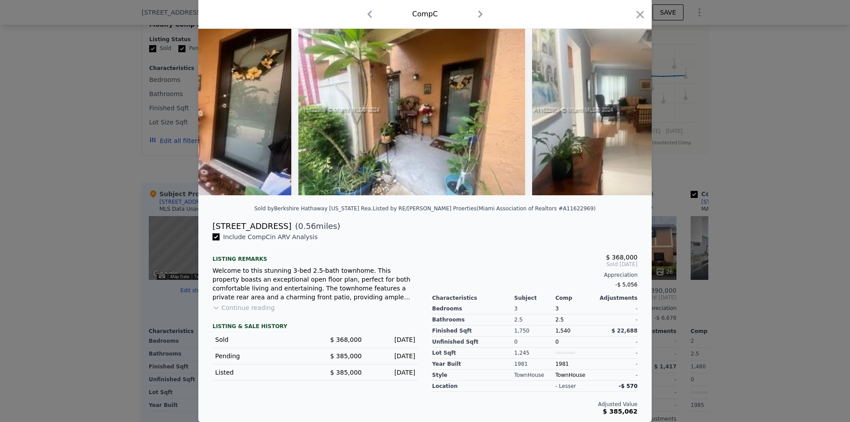
scroll to position [0, 425]
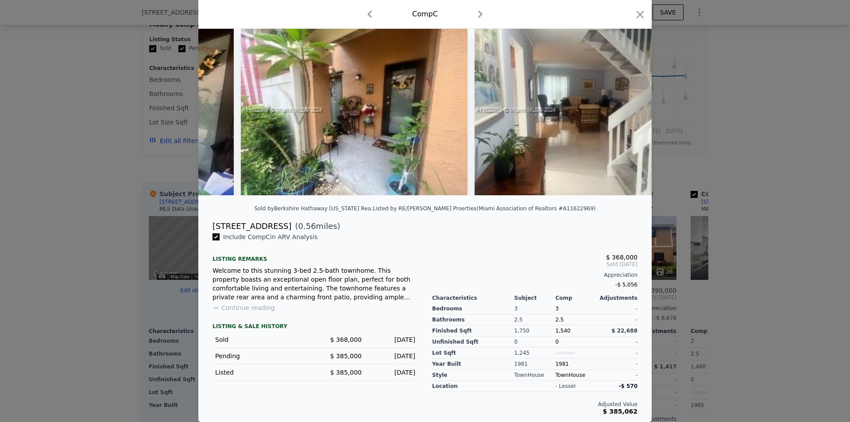
click at [566, 107] on div at bounding box center [424, 110] width 453 height 170
click at [566, 107] on icon at bounding box center [629, 110] width 18 height 18
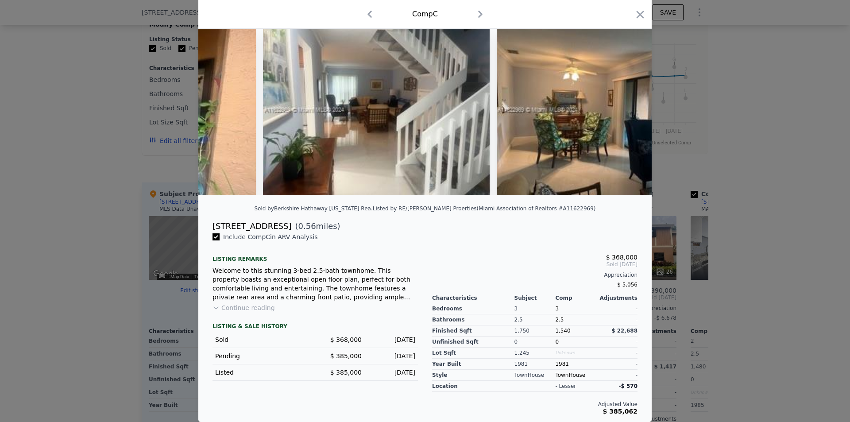
scroll to position [0, 638]
click at [566, 107] on img at bounding box center [609, 110] width 227 height 170
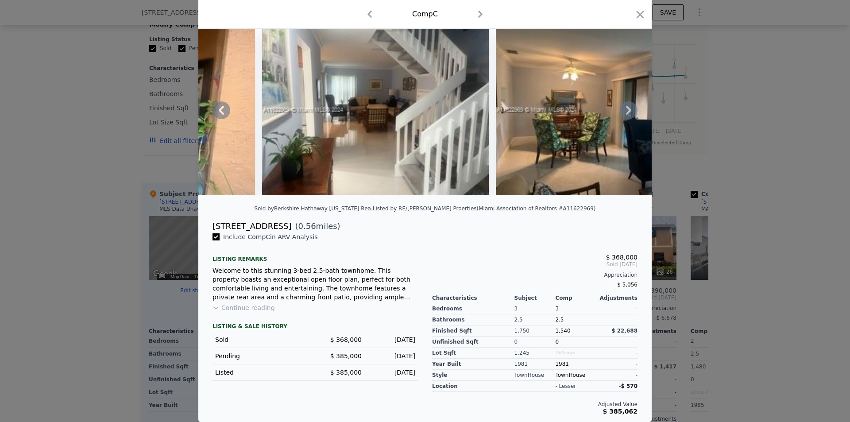
click at [566, 107] on icon at bounding box center [629, 110] width 18 height 18
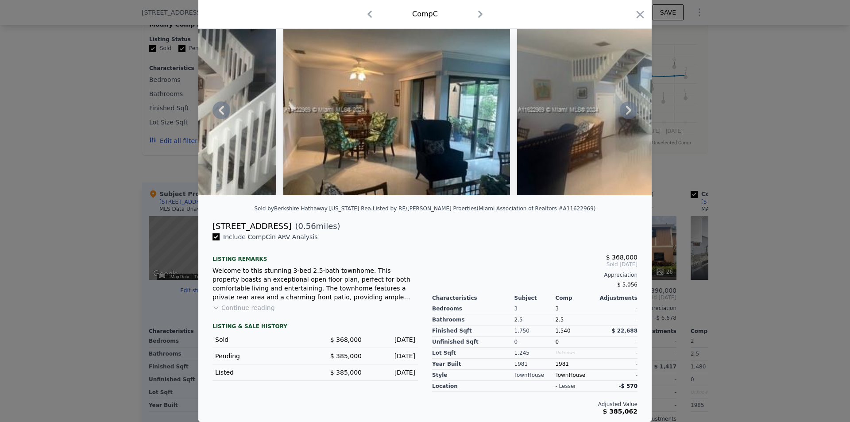
click at [566, 107] on icon at bounding box center [629, 110] width 18 height 18
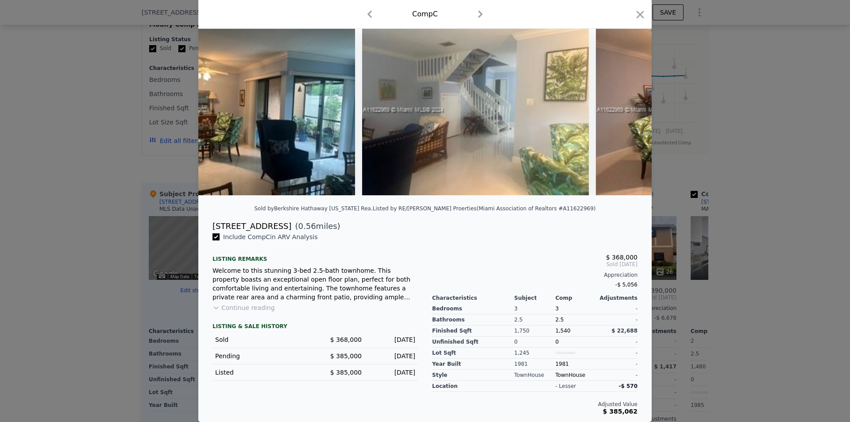
scroll to position [0, 1063]
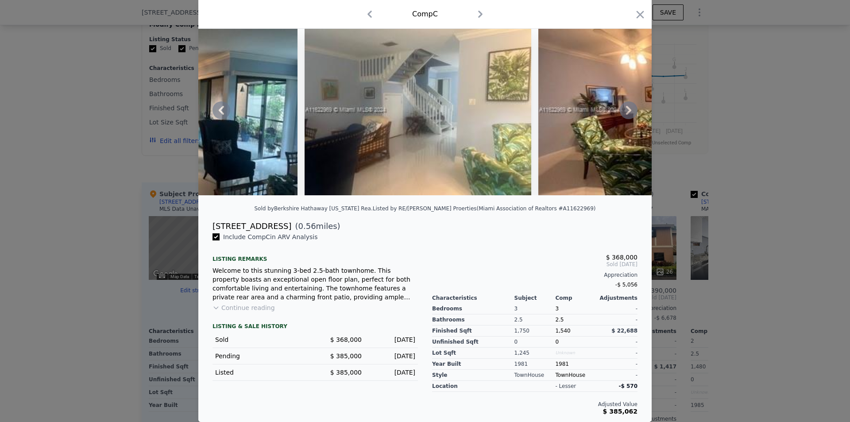
click at [566, 107] on div at bounding box center [424, 110] width 453 height 170
click at [566, 14] on icon "button" at bounding box center [640, 14] width 12 height 12
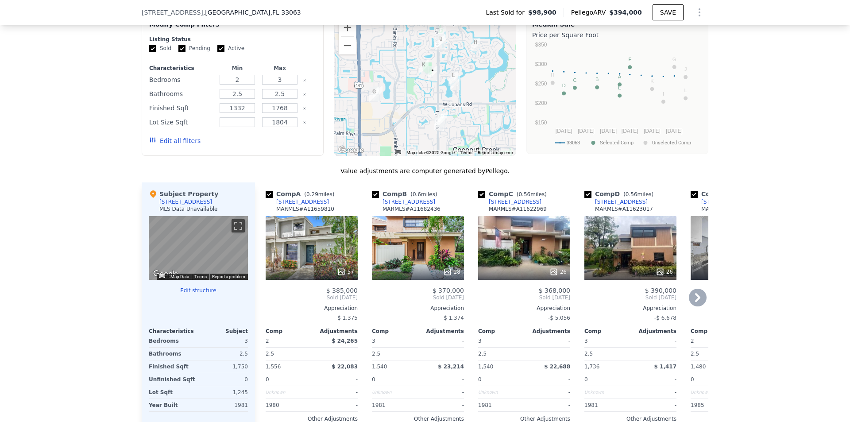
click at [566, 270] on div "26" at bounding box center [630, 248] width 92 height 64
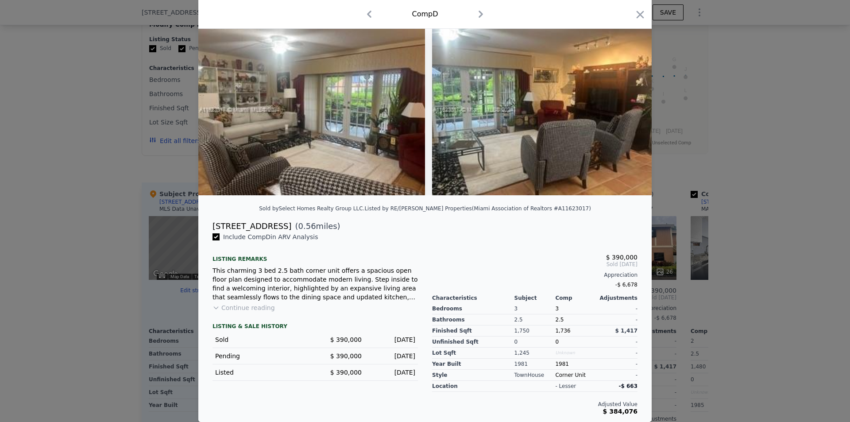
scroll to position [39, 0]
click at [244, 298] on button "Continue reading" at bounding box center [244, 307] width 62 height 9
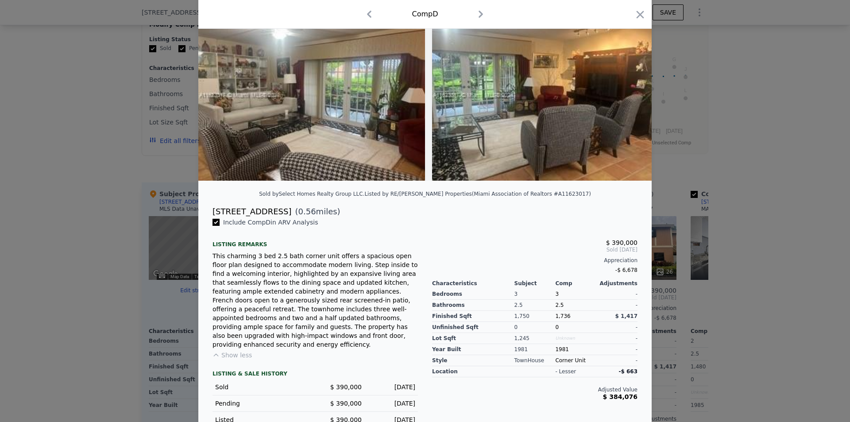
scroll to position [49, 0]
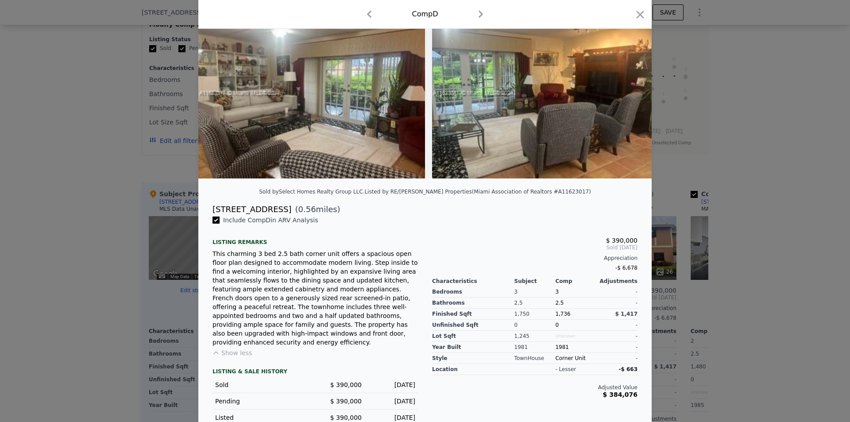
click at [244, 216] on div "[STREET_ADDRESS]" at bounding box center [252, 209] width 79 height 12
click at [566, 15] on icon "button" at bounding box center [640, 14] width 12 height 12
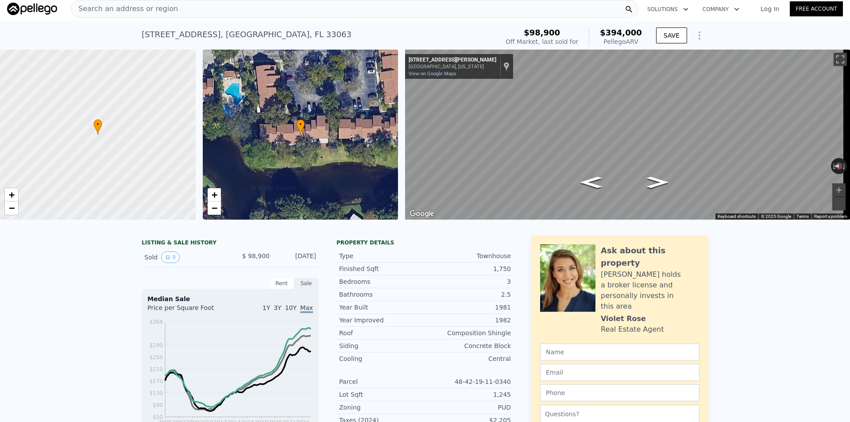
scroll to position [3, 0]
click at [325, 132] on div "• + −" at bounding box center [301, 135] width 196 height 170
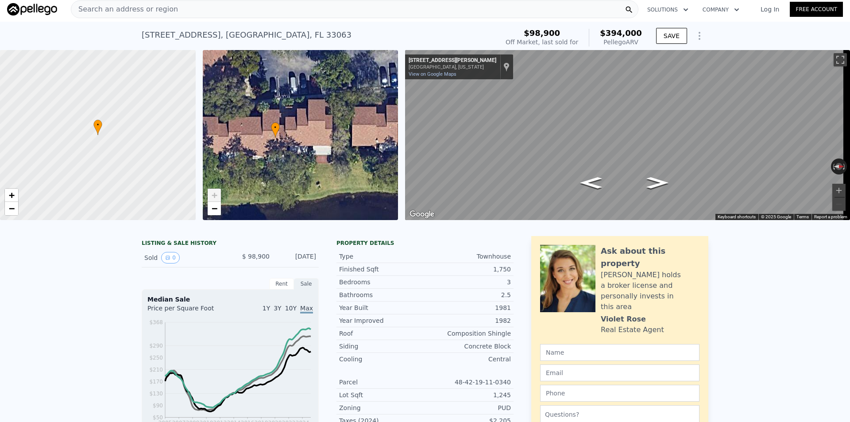
click at [309, 128] on div "• + −" at bounding box center [301, 135] width 196 height 170
